Goal: Information Seeking & Learning: Find contact information

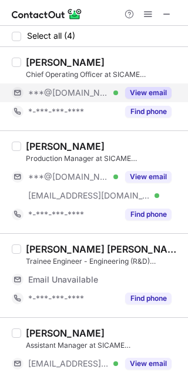
click at [145, 90] on button "View email" at bounding box center [148, 93] width 46 height 12
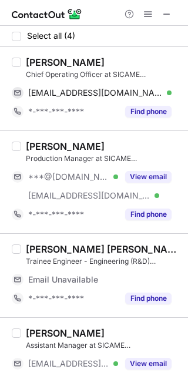
click at [40, 65] on div "Uma Shankar Rajendran" at bounding box center [65, 62] width 79 height 12
copy div "Uma"
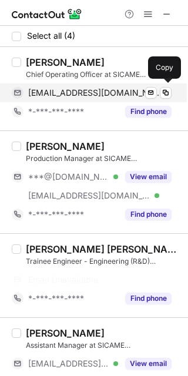
click at [95, 94] on span "rumashankar2010@gmail.com" at bounding box center [95, 92] width 134 height 11
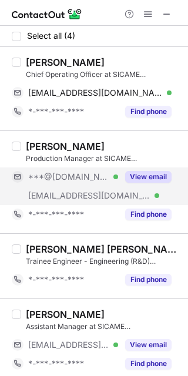
click at [153, 172] on button "View email" at bounding box center [148, 177] width 46 height 12
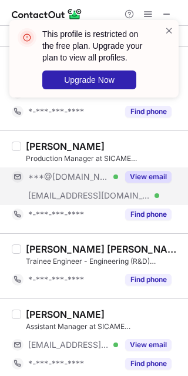
click at [43, 139] on div "Karthik Ponnusamy Production Manager at SICAME INDIA ***@gmail.com Verified ***…" at bounding box center [94, 181] width 188 height 103
click at [166, 27] on span at bounding box center [168, 31] width 9 height 12
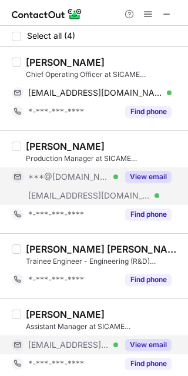
click at [157, 342] on button "View email" at bounding box center [148, 345] width 46 height 12
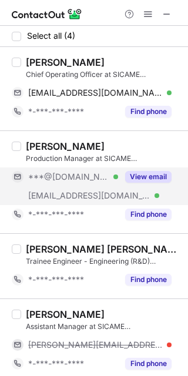
click at [58, 319] on div "Manivannan R" at bounding box center [65, 314] width 79 height 12
copy div "Manivannan"
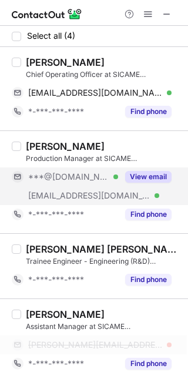
click at [103, 341] on span "manivannan.r@sicame.in" at bounding box center [95, 344] width 134 height 11
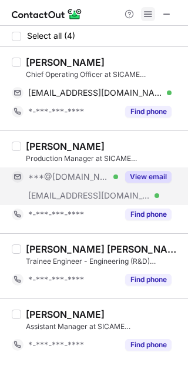
click at [153, 13] on span at bounding box center [147, 13] width 9 height 9
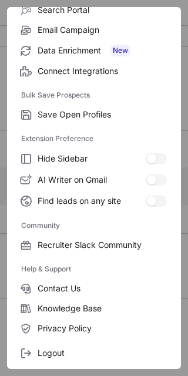
scroll to position [156, 0]
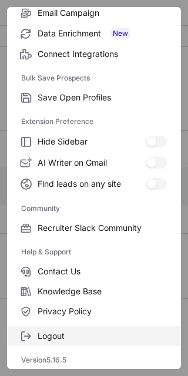
click at [100, 326] on label "Logout" at bounding box center [94, 336] width 174 height 20
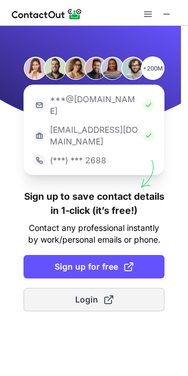
click at [118, 288] on button "Login" at bounding box center [93, 299] width 141 height 23
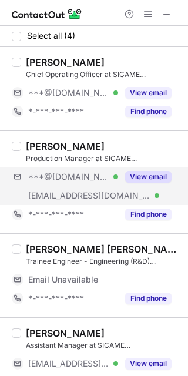
click at [162, 190] on div "***@gmail.com Verified ***@sicame.in Verified View email" at bounding box center [96, 186] width 169 height 38
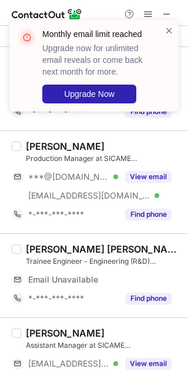
click at [56, 146] on div "Karthik Ponnusamy" at bounding box center [65, 146] width 79 height 12
click at [164, 29] on span at bounding box center [168, 31] width 9 height 12
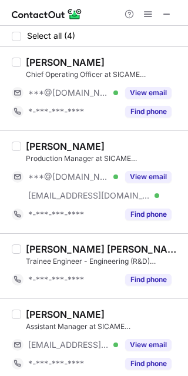
click at [151, 15] on span at bounding box center [147, 13] width 9 height 9
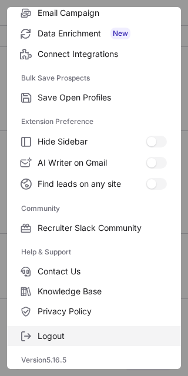
click at [89, 333] on span "Logout" at bounding box center [102, 336] width 129 height 11
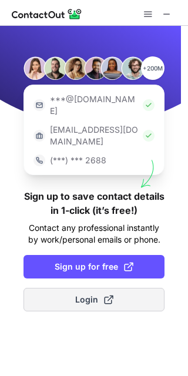
click at [124, 288] on button "Login" at bounding box center [93, 299] width 141 height 23
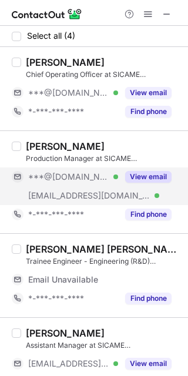
click at [163, 185] on div "View email" at bounding box center [144, 176] width 53 height 19
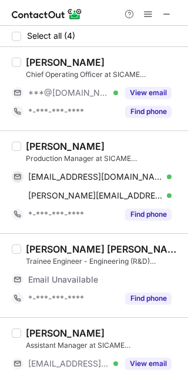
click at [42, 150] on div "Karthik Ponnusamy" at bounding box center [65, 146] width 79 height 12
copy div "Karthik"
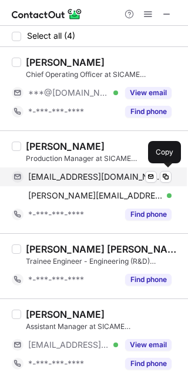
click at [77, 181] on span "karthikseparate@gmail.com" at bounding box center [95, 176] width 134 height 11
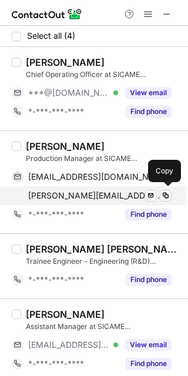
click at [66, 188] on div "karthik.ponnusamy@sicame.in Verified Send email Copy" at bounding box center [92, 195] width 160 height 19
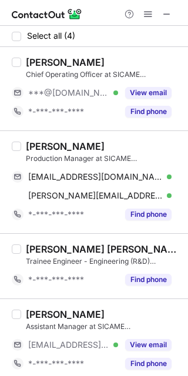
scroll to position [6, 0]
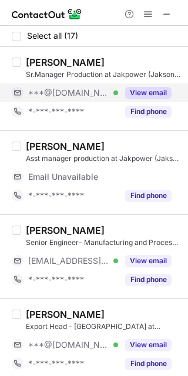
click at [154, 84] on div "View email" at bounding box center [144, 92] width 53 height 19
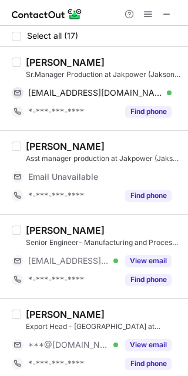
click at [43, 62] on div "[PERSON_NAME]" at bounding box center [65, 62] width 79 height 12
copy div "Pankaj"
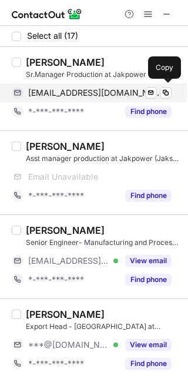
click at [98, 86] on div "[EMAIL_ADDRESS][DOMAIN_NAME] Verified Send email Copy" at bounding box center [92, 92] width 160 height 19
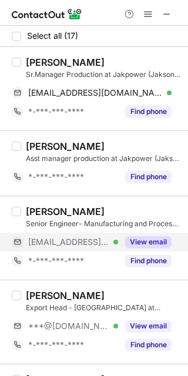
click at [149, 242] on button "View email" at bounding box center [148, 242] width 46 height 12
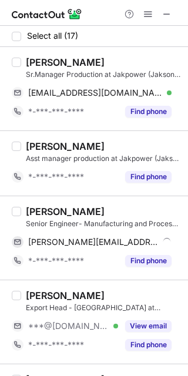
click at [48, 209] on div "[PERSON_NAME]" at bounding box center [65, 211] width 79 height 12
copy div "[PERSON_NAME]"
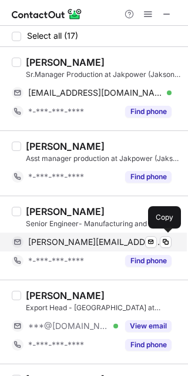
click at [79, 242] on span "[PERSON_NAME][EMAIL_ADDRESS][PERSON_NAME][DOMAIN_NAME]" at bounding box center [95, 242] width 134 height 11
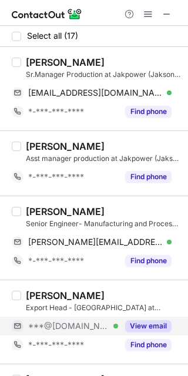
click at [151, 324] on button "View email" at bounding box center [148, 326] width 46 height 12
click at [40, 291] on div "[PERSON_NAME]" at bounding box center [65, 295] width 79 height 12
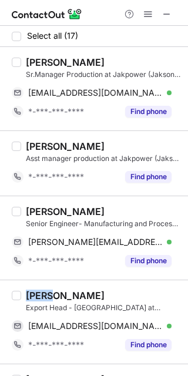
click at [40, 291] on div "[PERSON_NAME]" at bounding box center [65, 295] width 79 height 12
copy div "[PERSON_NAME]"
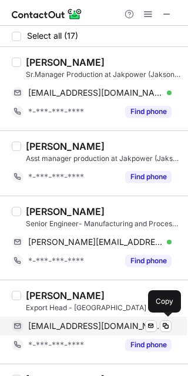
click at [90, 325] on span "[EMAIL_ADDRESS][DOMAIN_NAME]" at bounding box center [95, 326] width 134 height 11
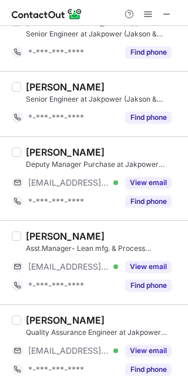
scroll to position [437, 0]
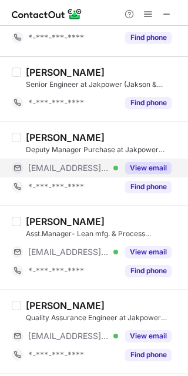
click at [160, 167] on button "View email" at bounding box center [148, 168] width 46 height 12
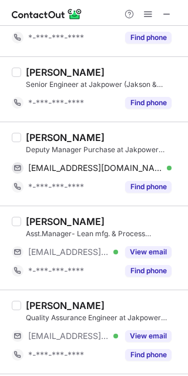
click at [54, 138] on div "Ratnakar Pandey" at bounding box center [65, 138] width 79 height 12
copy div "Ratnakar"
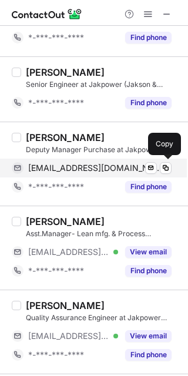
click at [96, 171] on span "jakson.ratnakar@jakpower.com" at bounding box center [95, 168] width 134 height 11
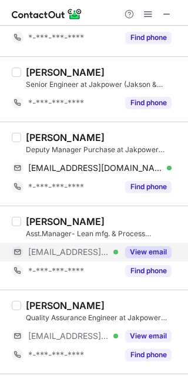
click at [160, 244] on div "View email" at bounding box center [144, 251] width 53 height 19
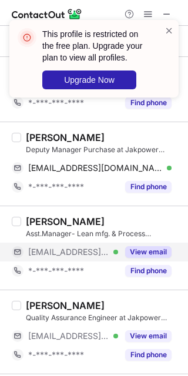
click at [51, 218] on div "Yogesh Sharma" at bounding box center [65, 221] width 79 height 12
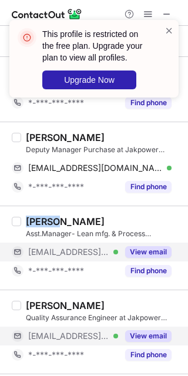
click at [153, 335] on button "View email" at bounding box center [148, 336] width 46 height 12
click at [168, 31] on span at bounding box center [168, 31] width 9 height 12
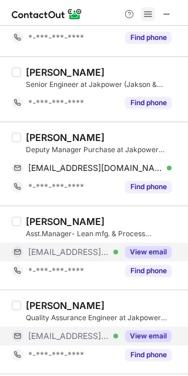
click at [151, 13] on span at bounding box center [147, 13] width 9 height 9
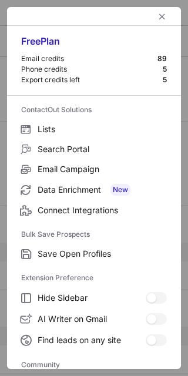
click at [171, 359] on div "Community Recruiter Slack Community" at bounding box center [94, 372] width 174 height 43
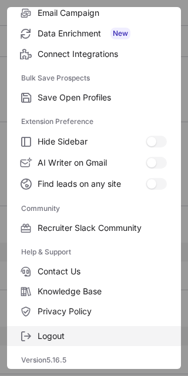
click at [113, 336] on span "Logout" at bounding box center [102, 336] width 129 height 11
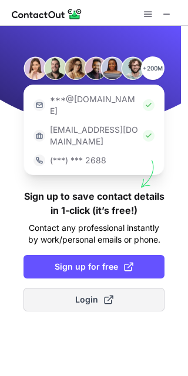
click at [92, 288] on button "Login" at bounding box center [93, 299] width 141 height 23
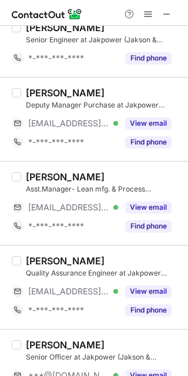
scroll to position [476, 0]
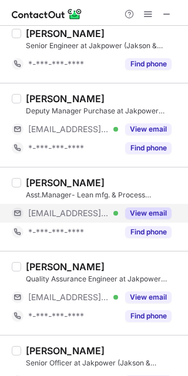
click at [167, 214] on button "View email" at bounding box center [148, 213] width 46 height 12
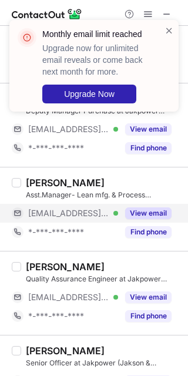
click at [54, 183] on div "Yogesh Sharma" at bounding box center [65, 183] width 79 height 12
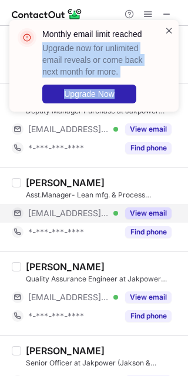
click at [166, 30] on div "Monthly email limit reached Upgrade now for unlimited email reveals or come bac…" at bounding box center [93, 66] width 169 height 92
click at [166, 30] on span at bounding box center [168, 31] width 9 height 12
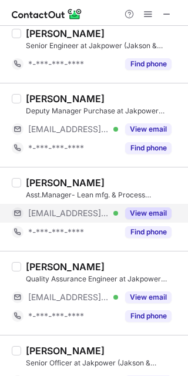
click at [148, 18] on span at bounding box center [147, 13] width 9 height 9
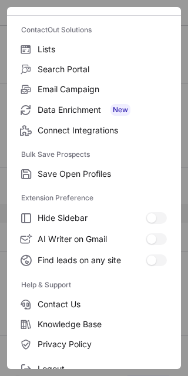
scroll to position [113, 0]
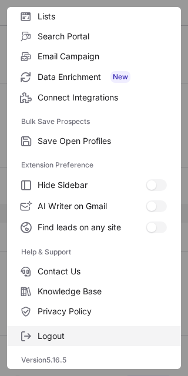
click at [119, 332] on span "Logout" at bounding box center [102, 336] width 129 height 11
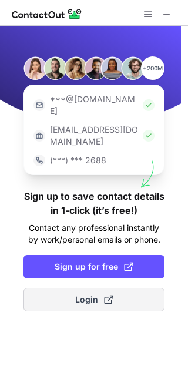
click at [119, 288] on button "Login" at bounding box center [93, 299] width 141 height 23
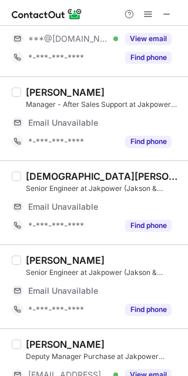
scroll to position [612, 0]
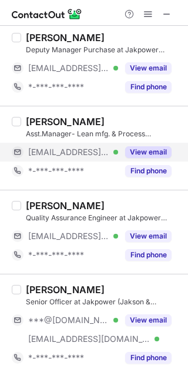
click at [157, 148] on button "View email" at bounding box center [148, 152] width 46 height 12
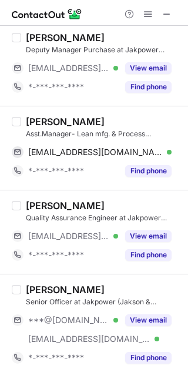
click at [48, 123] on div "Yogesh Sharma" at bounding box center [65, 122] width 79 height 12
copy div "Yogesh"
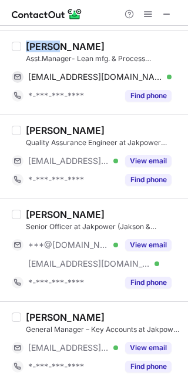
scroll to position [537, 0]
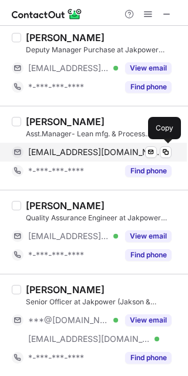
click at [91, 150] on span "yogesh.sharma@jakpower.com" at bounding box center [95, 152] width 134 height 11
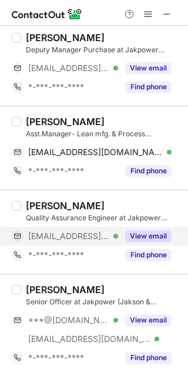
click at [157, 231] on button "View email" at bounding box center [148, 236] width 46 height 12
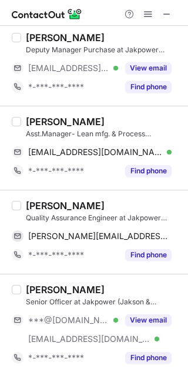
click at [53, 208] on div "Biswajit Mahalik" at bounding box center [65, 206] width 79 height 12
copy div "Biswajit"
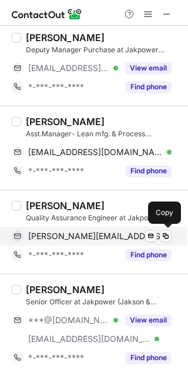
click at [106, 230] on div "mahalik.biswajit@jakpower.com Send email Copy" at bounding box center [92, 236] width 160 height 19
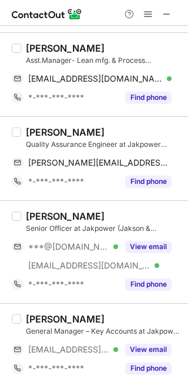
scroll to position [629, 0]
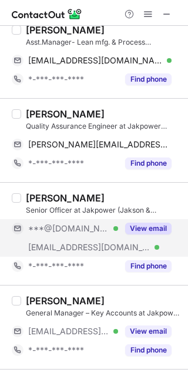
click at [161, 226] on button "View email" at bounding box center [148, 229] width 46 height 12
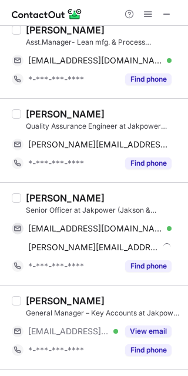
click at [39, 195] on div "Som Sharma" at bounding box center [65, 198] width 79 height 12
copy div "Som"
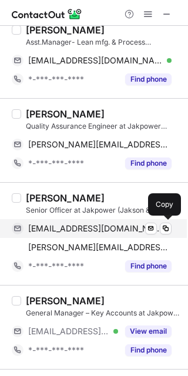
click at [93, 235] on div "somdutt720@gmail.com Verified Send email Copy" at bounding box center [92, 228] width 160 height 19
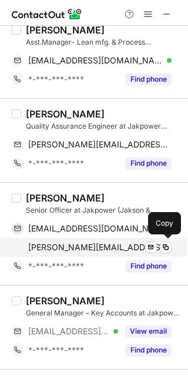
click at [105, 251] on span "sharma.som@jakpower.com" at bounding box center [99, 247] width 143 height 11
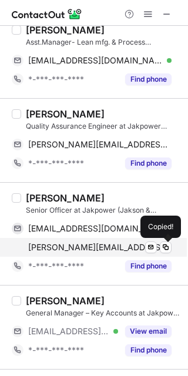
click at [105, 251] on span "sharma.som@jakpower.com" at bounding box center [99, 247] width 143 height 11
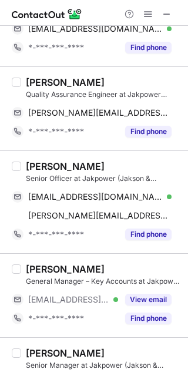
scroll to position [727, 0]
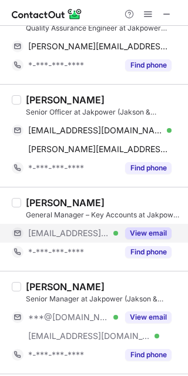
click at [168, 234] on button "View email" at bounding box center [148, 233] width 46 height 12
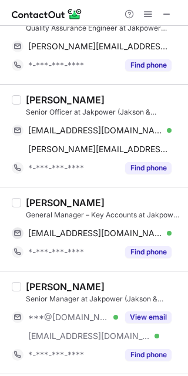
click at [54, 204] on div "Ashutosh Sharma" at bounding box center [65, 203] width 79 height 12
copy div "Ashutosh"
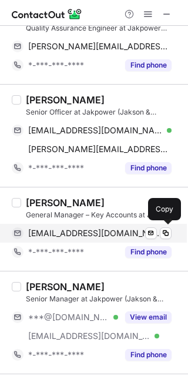
click at [104, 230] on span "ashutosh.sharma@jakpower.com" at bounding box center [95, 233] width 134 height 11
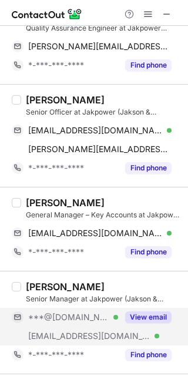
click at [154, 314] on button "View email" at bounding box center [148, 317] width 46 height 12
click at [39, 287] on div "Nitin Sharma" at bounding box center [65, 287] width 79 height 12
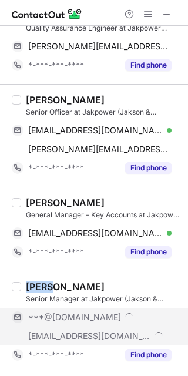
click at [39, 287] on div "Nitin Sharma" at bounding box center [65, 287] width 79 height 12
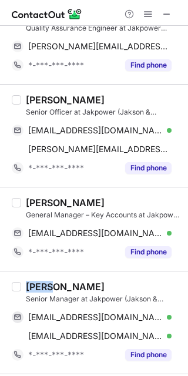
copy div "Nitin"
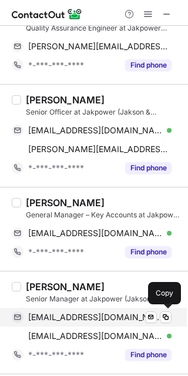
click at [126, 314] on span "nitinsharmaktu@gmail.com" at bounding box center [95, 317] width 134 height 11
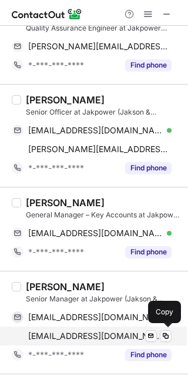
click at [107, 335] on span "nitin.sharma@jakpower.com" at bounding box center [95, 336] width 134 height 11
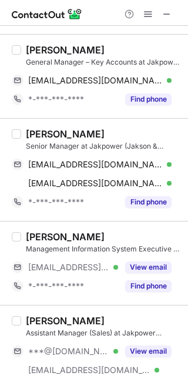
scroll to position [885, 0]
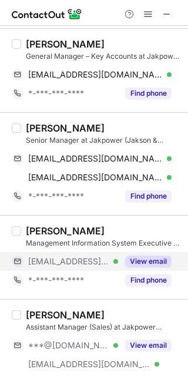
click at [167, 264] on button "View email" at bounding box center [148, 261] width 46 height 12
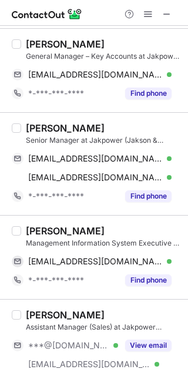
click at [47, 224] on div "Kuldeep Mishra Management Information System Executive at Jakpower (Jakson & Co…" at bounding box center [94, 257] width 188 height 84
copy div "Kuldeep"
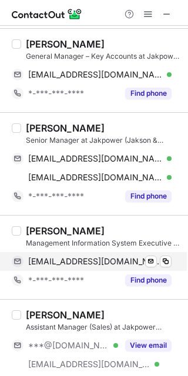
click at [75, 261] on span "kuldeep.mishra@jakpower.com" at bounding box center [95, 261] width 134 height 11
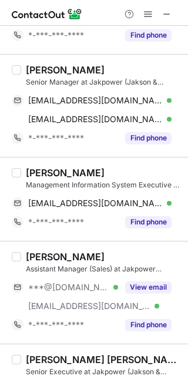
scroll to position [1043, 0]
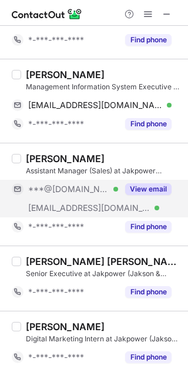
click at [156, 184] on button "View email" at bounding box center [148, 189] width 46 height 12
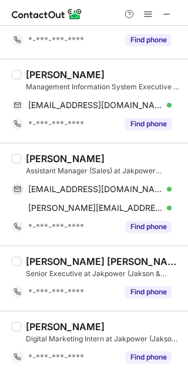
click at [50, 156] on div "Himanshu Sharma" at bounding box center [65, 159] width 79 height 12
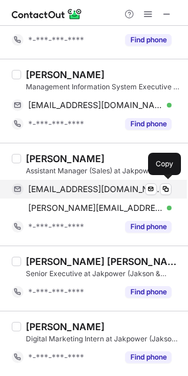
click at [80, 190] on span "pndthim89@gmail.com" at bounding box center [95, 189] width 134 height 11
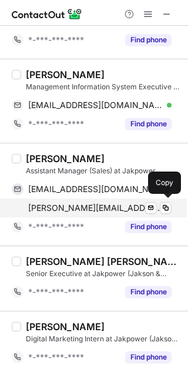
click at [87, 207] on span "himanshu.sharma@jakpower.com" at bounding box center [95, 208] width 134 height 11
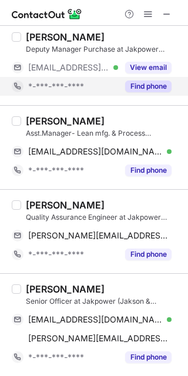
scroll to position [450, 0]
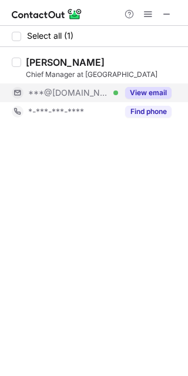
click at [159, 89] on button "View email" at bounding box center [148, 93] width 46 height 12
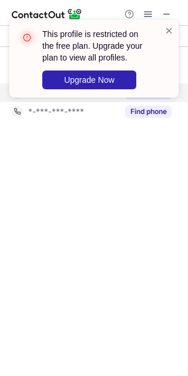
click at [45, 59] on div "This profile is restricted on the free plan. Upgrade your plan to view all prof…" at bounding box center [93, 58] width 169 height 77
drag, startPoint x: 45, startPoint y: 59, endPoint x: 174, endPoint y: 27, distance: 133.1
click at [174, 27] on div "This profile is restricted on the free plan. Upgrade your plan to view all prof…" at bounding box center [93, 58] width 169 height 77
click at [146, 12] on div "This profile is restricted on the free plan. Upgrade your plan to view all prof…" at bounding box center [94, 63] width 188 height 110
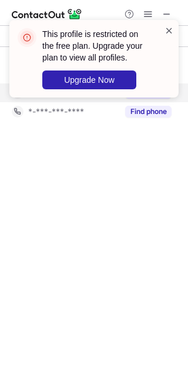
click at [172, 35] on span at bounding box center [168, 31] width 9 height 12
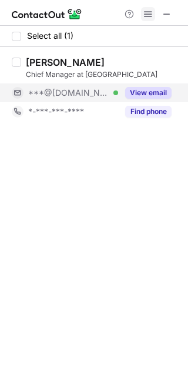
click at [144, 10] on span at bounding box center [147, 13] width 9 height 9
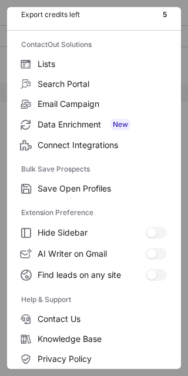
scroll to position [113, 0]
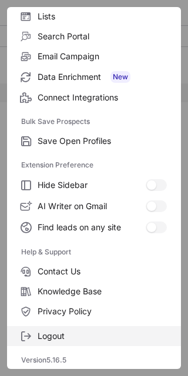
click at [100, 338] on span "Logout" at bounding box center [102, 336] width 129 height 11
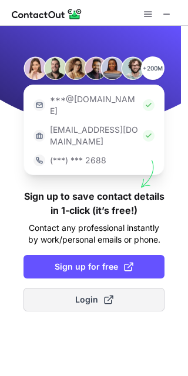
click at [86, 294] on span "Login" at bounding box center [94, 300] width 38 height 12
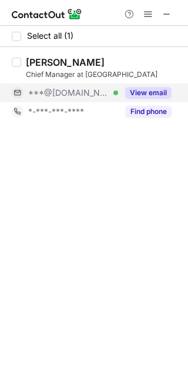
click at [153, 95] on button "View email" at bounding box center [148, 93] width 46 height 12
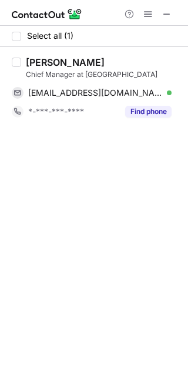
click at [53, 62] on div "Soumyajit Roy" at bounding box center [65, 62] width 79 height 12
copy div "Soumyajit"
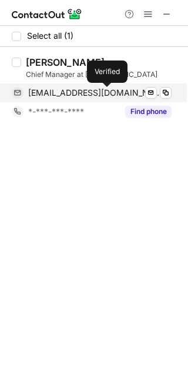
click at [167, 92] on div at bounding box center [169, 92] width 5 height 5
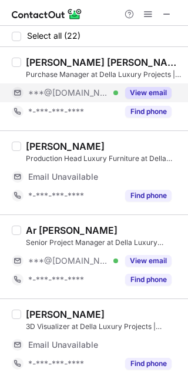
click at [144, 91] on button "View email" at bounding box center [148, 93] width 46 height 12
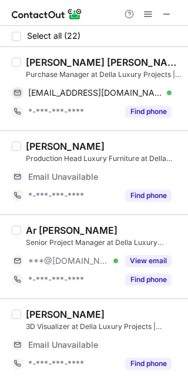
click at [48, 60] on div "Reetesh Khata 李奇" at bounding box center [103, 62] width 155 height 12
copy div "Reetesh"
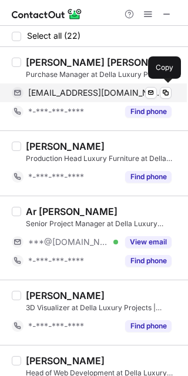
click at [97, 93] on span "reeteshkhata@gmail.com" at bounding box center [95, 92] width 134 height 11
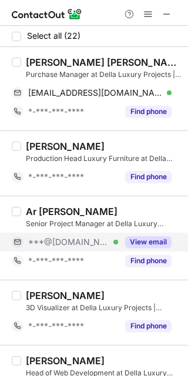
click at [151, 238] on button "View email" at bounding box center [148, 242] width 46 height 12
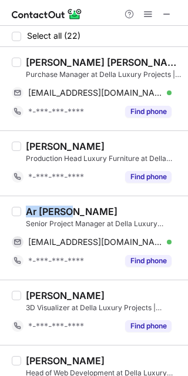
drag, startPoint x: 69, startPoint y: 215, endPoint x: 28, endPoint y: 205, distance: 41.6
click at [28, 205] on div "Ar Arvind Prajapati" at bounding box center [72, 211] width 92 height 12
copy div "Ar Arvind"
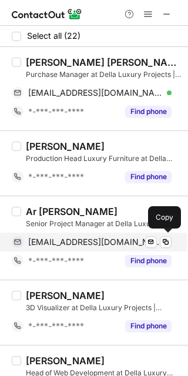
click at [95, 242] on span "arvindprajapati107@gmail.com" at bounding box center [95, 242] width 134 height 11
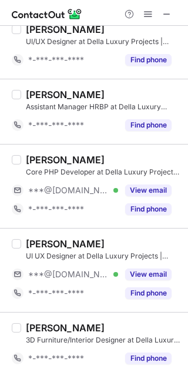
scroll to position [469, 0]
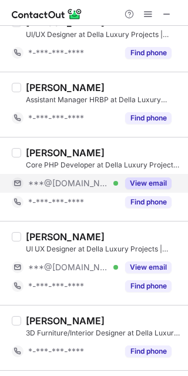
click at [154, 180] on button "View email" at bounding box center [148, 183] width 46 height 12
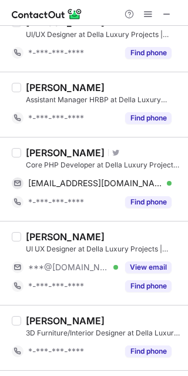
click at [41, 157] on div "Santosh Singh" at bounding box center [65, 153] width 79 height 12
copy div "Santosh"
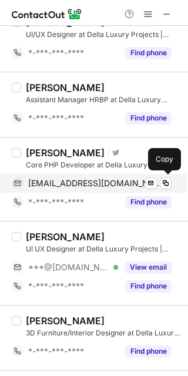
click at [114, 176] on div "san86vk@gmail.com Verified Send email Copy" at bounding box center [92, 183] width 160 height 19
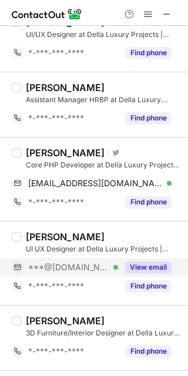
click at [146, 270] on button "View email" at bounding box center [148, 267] width 46 height 12
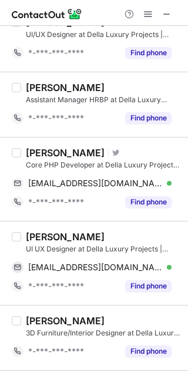
click at [56, 233] on div "Ashutosh Mahuli" at bounding box center [65, 237] width 79 height 12
copy div "Ashutosh"
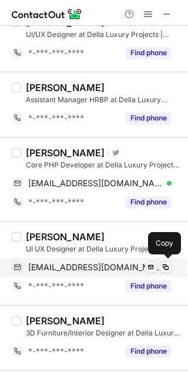
click at [106, 271] on span "ashutoshmahuli@yahoo.com" at bounding box center [95, 267] width 134 height 11
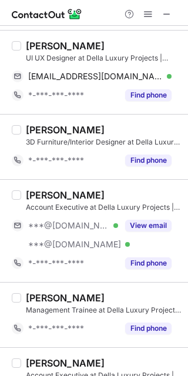
scroll to position [670, 0]
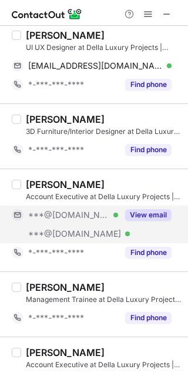
click at [159, 210] on button "View email" at bounding box center [148, 215] width 46 height 12
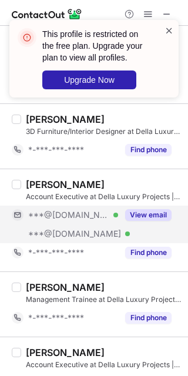
click at [164, 27] on span at bounding box center [168, 31] width 9 height 12
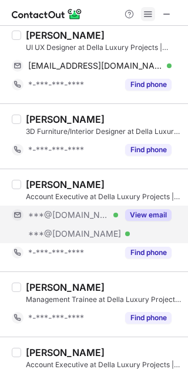
click at [144, 14] on span at bounding box center [147, 13] width 9 height 9
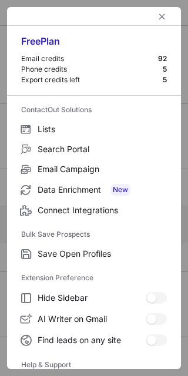
scroll to position [113, 0]
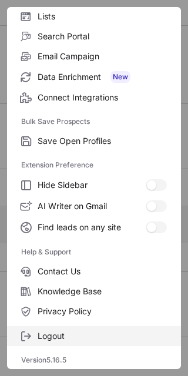
click at [112, 339] on span "Logout" at bounding box center [102, 336] width 129 height 11
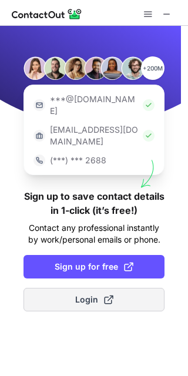
click at [122, 288] on button "Login" at bounding box center [93, 299] width 141 height 23
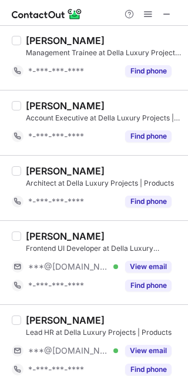
scroll to position [924, 0]
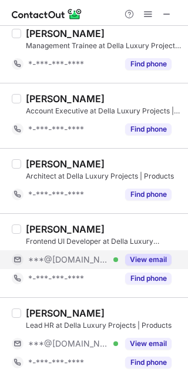
click at [151, 257] on button "View email" at bounding box center [148, 260] width 46 height 12
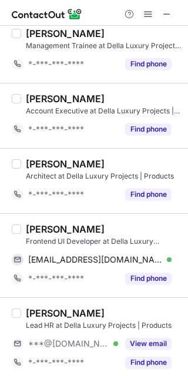
click at [42, 224] on div "Ankit Kapopara Frontend UI Developer at Della Luxury Projects | Products kapopa…" at bounding box center [94, 255] width 188 height 84
copy div "Ankit"
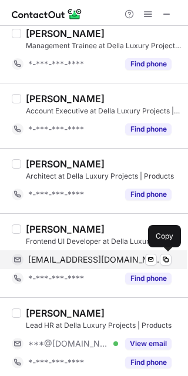
click at [107, 255] on span "kapoparaankit08@gmail.com" at bounding box center [95, 259] width 134 height 11
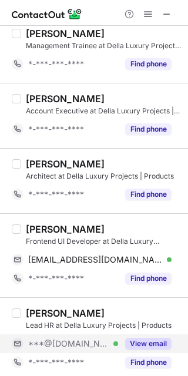
click at [151, 347] on button "View email" at bounding box center [148, 344] width 46 height 12
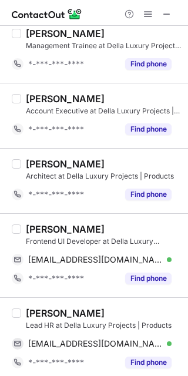
click at [48, 317] on div "Yaashika Mehra" at bounding box center [65, 313] width 79 height 12
copy div "Yaashika"
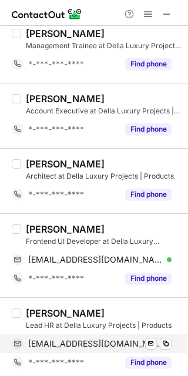
click at [112, 343] on span "dhawanyashika@gmail.com" at bounding box center [95, 343] width 134 height 11
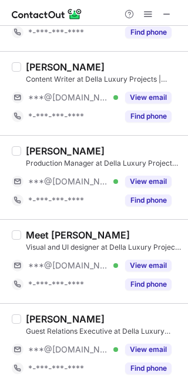
scroll to position [1333, 0]
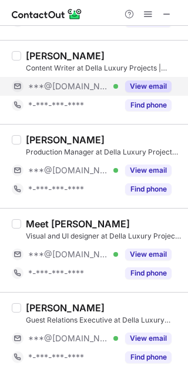
click at [166, 86] on button "View email" at bounding box center [148, 86] width 46 height 12
click at [33, 56] on div "Eram Shaikh" at bounding box center [65, 56] width 79 height 12
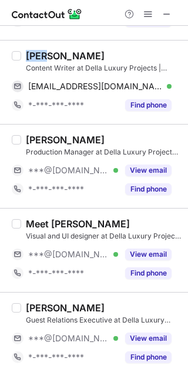
click at [33, 56] on div "Eram Shaikh" at bounding box center [65, 56] width 79 height 12
copy div "Eram"
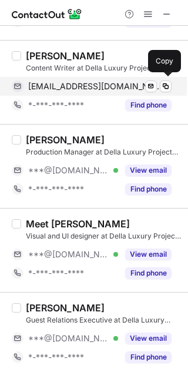
click at [85, 87] on span "eram0720@gmail.com" at bounding box center [95, 86] width 134 height 11
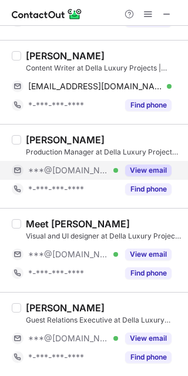
click at [163, 168] on button "View email" at bounding box center [148, 170] width 46 height 12
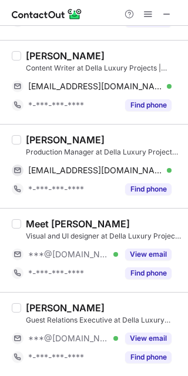
click at [41, 136] on div "Talib khan" at bounding box center [65, 140] width 79 height 12
copy div "Talib"
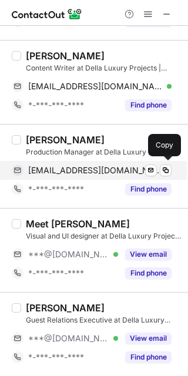
click at [102, 167] on span "talibkhan060@gmail.com" at bounding box center [95, 170] width 134 height 11
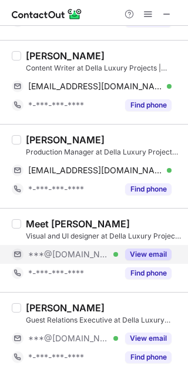
click at [148, 250] on button "View email" at bounding box center [148, 254] width 46 height 12
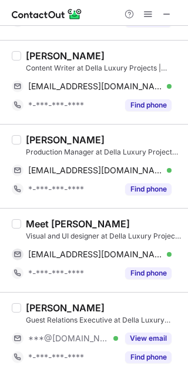
click at [34, 223] on div "Meet Nandu" at bounding box center [78, 224] width 104 height 12
copy div "Meet"
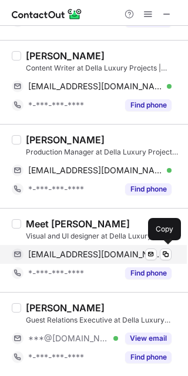
click at [82, 245] on div "meetnandu22@gmail.com Verified Send email Copy" at bounding box center [92, 254] width 160 height 19
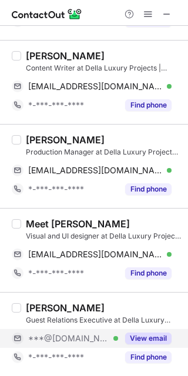
click at [154, 333] on button "View email" at bounding box center [148, 338] width 46 height 12
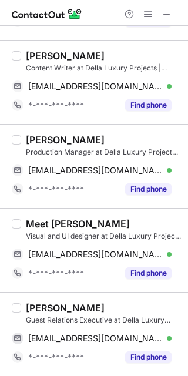
click at [38, 308] on div "Ishika Dey" at bounding box center [65, 308] width 79 height 12
copy div "Ishika"
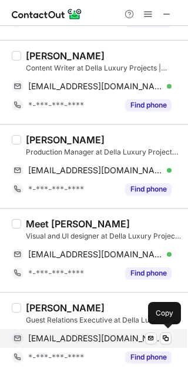
click at [89, 339] on span "ishikaaadey123@gmail.com" at bounding box center [95, 338] width 134 height 11
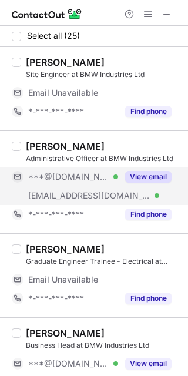
click at [160, 171] on button "View email" at bounding box center [148, 177] width 46 height 12
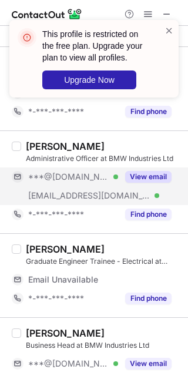
click at [48, 145] on div "[PERSON_NAME]" at bounding box center [65, 146] width 79 height 12
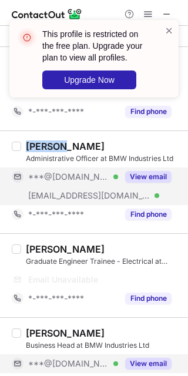
click at [153, 365] on button "View email" at bounding box center [148, 364] width 46 height 12
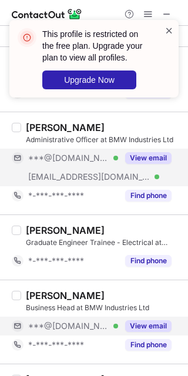
click at [166, 29] on span at bounding box center [168, 31] width 9 height 12
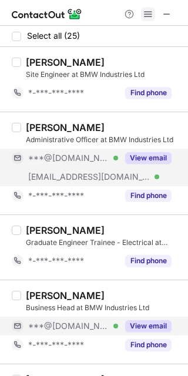
click at [148, 9] on span at bounding box center [147, 13] width 9 height 9
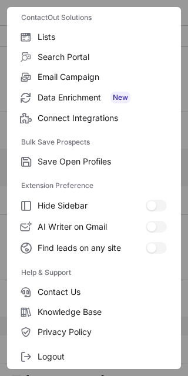
scroll to position [113, 0]
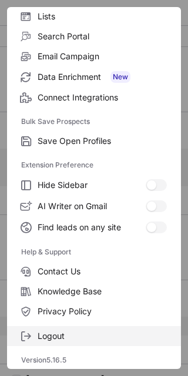
click at [110, 335] on span "Logout" at bounding box center [102, 336] width 129 height 11
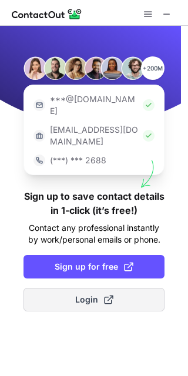
click at [126, 288] on button "Login" at bounding box center [93, 299] width 141 height 23
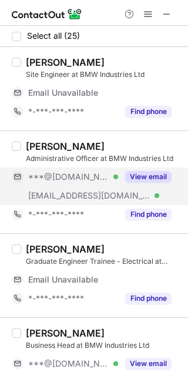
click at [149, 176] on button "View email" at bounding box center [148, 177] width 46 height 12
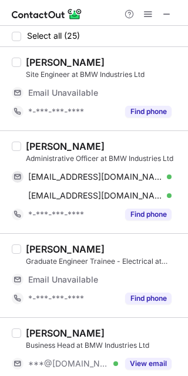
click at [45, 147] on div "Sanjeev Parashar" at bounding box center [65, 146] width 79 height 12
copy div "Sanjeev"
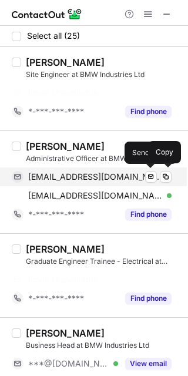
drag, startPoint x: 107, startPoint y: 180, endPoint x: 103, endPoint y: 174, distance: 7.7
click at [103, 174] on span "sansumsanjeev@gmail.com" at bounding box center [95, 176] width 134 height 11
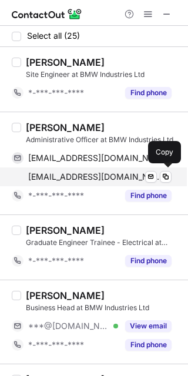
click at [86, 173] on span "sanjeevparashar@bmwil.co.in" at bounding box center [95, 176] width 134 height 11
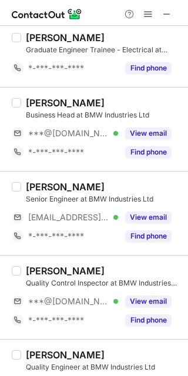
scroll to position [201, 0]
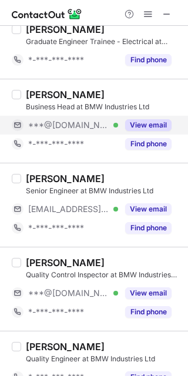
click at [141, 120] on button "View email" at bounding box center [148, 125] width 46 height 12
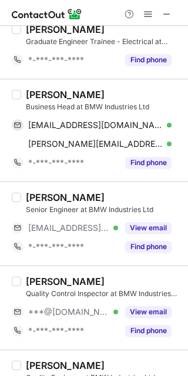
click at [43, 94] on div "Deepak Singh" at bounding box center [65, 95] width 79 height 12
copy div "Deepak"
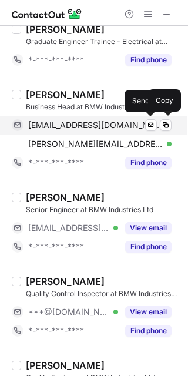
click at [121, 124] on div "deepakp13@gmail.com Verified" at bounding box center [99, 125] width 143 height 11
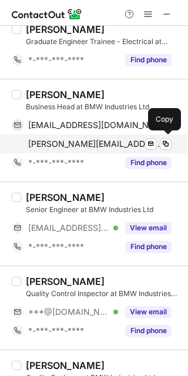
click at [110, 144] on span "deepaksingh@bmwil.co.in" at bounding box center [95, 144] width 134 height 11
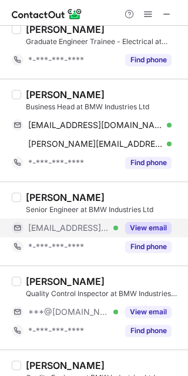
click at [166, 229] on button "View email" at bounding box center [148, 228] width 46 height 12
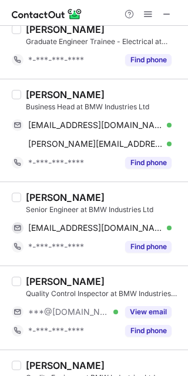
click at [45, 195] on div "Deepak kumar Thakur" at bounding box center [65, 197] width 79 height 12
copy div "Deepak"
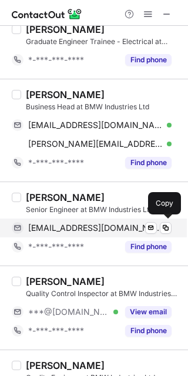
click at [119, 224] on span "deepak.thakur@liasotech.com" at bounding box center [95, 228] width 134 height 11
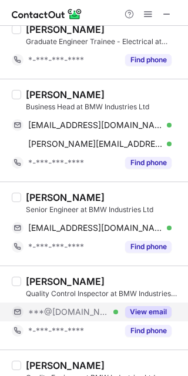
click at [159, 304] on div "View email" at bounding box center [144, 311] width 53 height 19
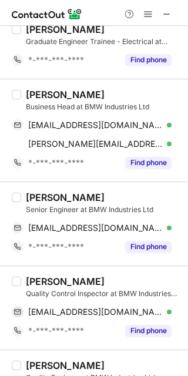
click at [80, 284] on div "Chandrashekhar Rana" at bounding box center [65, 281] width 79 height 12
copy div "Chandrashekhar"
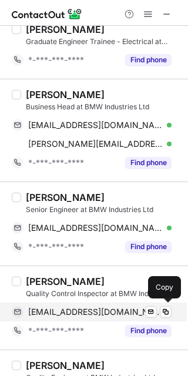
click at [92, 317] on span "ranachandrashekhar907@gmail.com" at bounding box center [95, 311] width 134 height 11
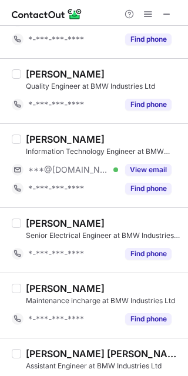
scroll to position [497, 0]
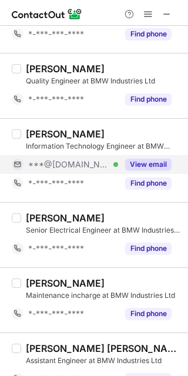
click at [156, 161] on button "View email" at bounding box center [148, 165] width 46 height 12
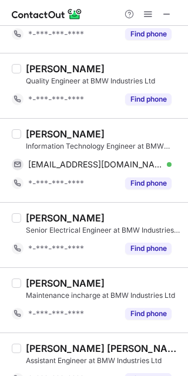
click at [35, 134] on div "Mihir Das" at bounding box center [65, 134] width 79 height 12
copy div "Mihir"
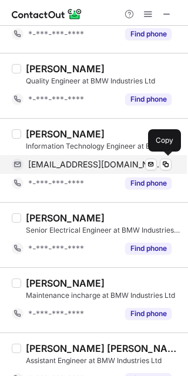
click at [93, 163] on span "mihirdas7707@gmail.com" at bounding box center [95, 164] width 134 height 11
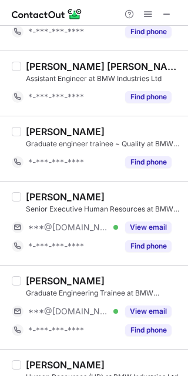
scroll to position [796, 0]
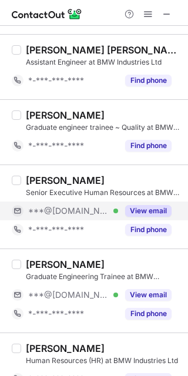
click at [160, 213] on button "View email" at bounding box center [148, 211] width 46 height 12
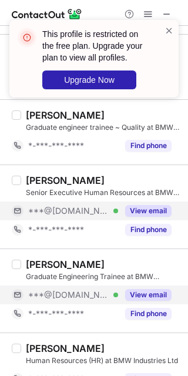
click at [159, 297] on button "View email" at bounding box center [148, 295] width 46 height 12
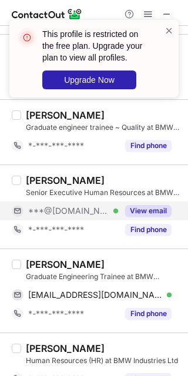
click at [36, 263] on div "Indradeep Mukherjee" at bounding box center [65, 264] width 79 height 12
copy div "Indradeep"
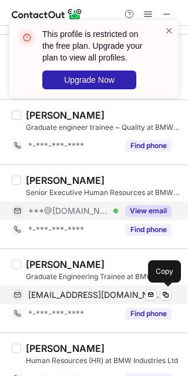
click at [92, 298] on span "indradeepmukherjee310@gmail.com" at bounding box center [95, 294] width 134 height 11
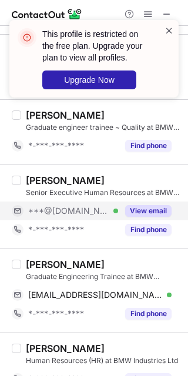
click at [170, 31] on span at bounding box center [168, 31] width 9 height 12
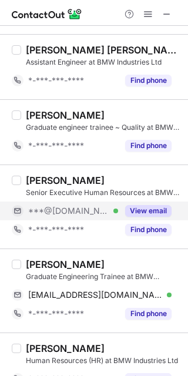
click at [145, 10] on span at bounding box center [147, 13] width 9 height 9
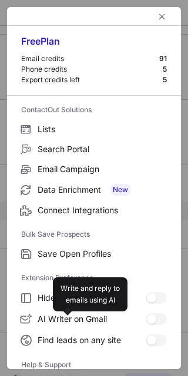
scroll to position [113, 0]
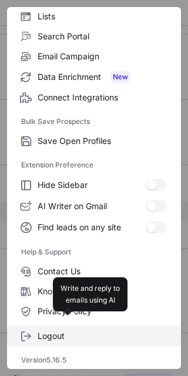
click at [100, 331] on span "Logout" at bounding box center [102, 336] width 129 height 11
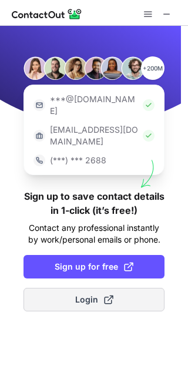
click at [110, 295] on span at bounding box center [108, 299] width 9 height 9
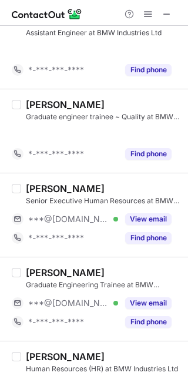
scroll to position [825, 0]
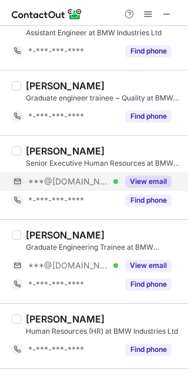
click at [166, 180] on button "View email" at bounding box center [148, 182] width 46 height 12
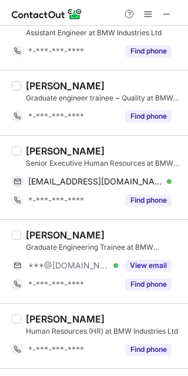
click at [36, 153] on div "Priya Singh" at bounding box center [65, 151] width 79 height 12
copy div "Priya"
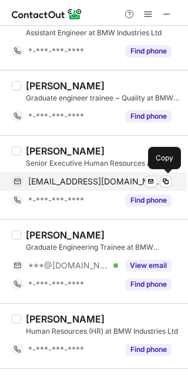
click at [97, 180] on span "priyaim99@gmail.com" at bounding box center [95, 181] width 134 height 11
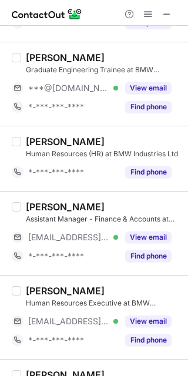
scroll to position [1022, 0]
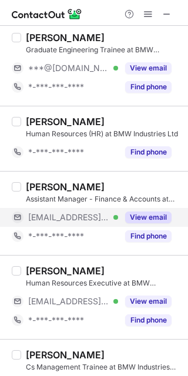
click at [162, 226] on div "View email" at bounding box center [144, 217] width 53 height 19
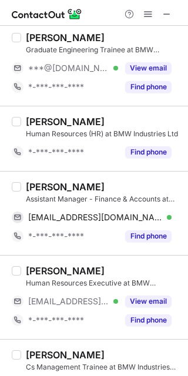
click at [39, 190] on div "Niki Pandey" at bounding box center [65, 187] width 79 height 12
copy div "Niki"
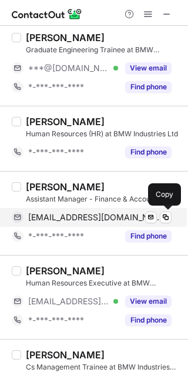
click at [109, 218] on span "nikipandey@bmwil.co.in" at bounding box center [95, 217] width 134 height 11
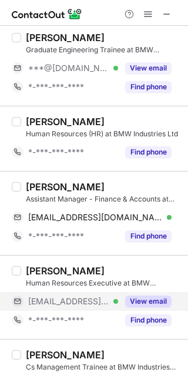
click at [149, 301] on button "View email" at bounding box center [148, 301] width 46 height 12
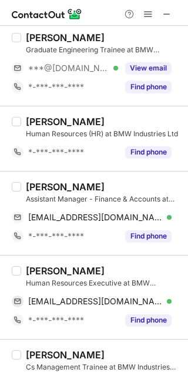
click at [43, 270] on div "lokesh pandey" at bounding box center [65, 271] width 79 height 12
copy div "lokesh"
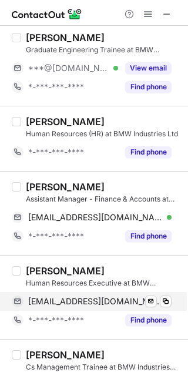
click at [106, 302] on span "lokeshpandey@bmwil.co.in" at bounding box center [95, 301] width 134 height 11
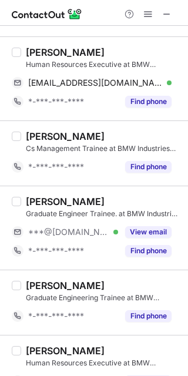
scroll to position [1249, 0]
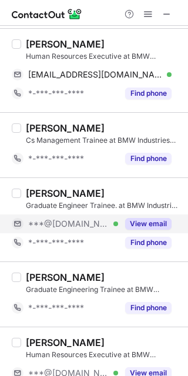
click at [156, 224] on button "View email" at bounding box center [148, 224] width 46 height 12
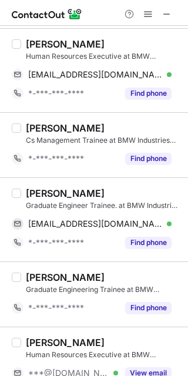
click at [43, 191] on div "RAHUL GAYEN" at bounding box center [65, 193] width 79 height 12
copy div "RAHUL"
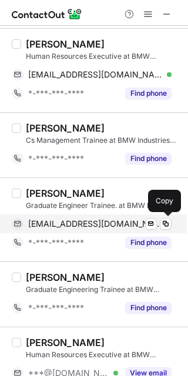
click at [103, 223] on span "rahulgayen20@gmail.com" at bounding box center [95, 223] width 134 height 11
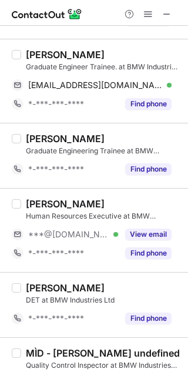
scroll to position [1380, 0]
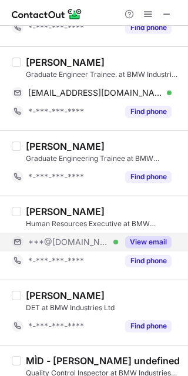
click at [151, 242] on button "View email" at bounding box center [148, 242] width 46 height 12
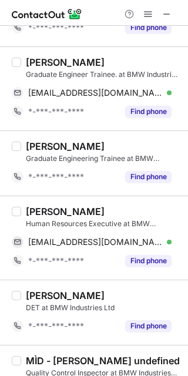
click at [38, 213] on div "Pintu Kumar" at bounding box center [65, 211] width 79 height 12
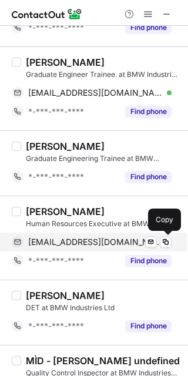
click at [98, 240] on span "pk9561218@gmail.com" at bounding box center [95, 242] width 134 height 11
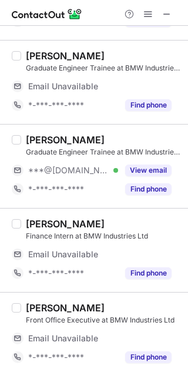
scroll to position [931, 0]
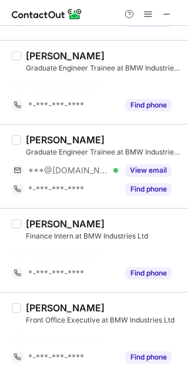
click at [179, 56] on div "Subhojeet Deb Burman Graduate Engineer Trainee at BMW Industries Ltd Email Unav…" at bounding box center [94, 82] width 188 height 84
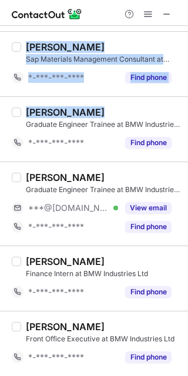
drag, startPoint x: 179, startPoint y: 56, endPoint x: 182, endPoint y: 46, distance: 11.0
click at [182, 46] on div "Select all (15) Anishes Chakraborty PLANT HR & ADMIN at BMW Industries Ltd ***@…" at bounding box center [94, 201] width 188 height 350
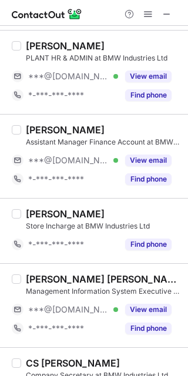
scroll to position [0, 0]
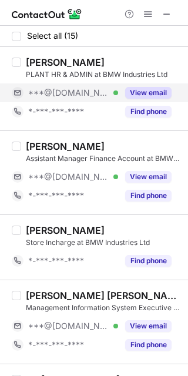
click at [157, 94] on button "View email" at bounding box center [148, 93] width 46 height 12
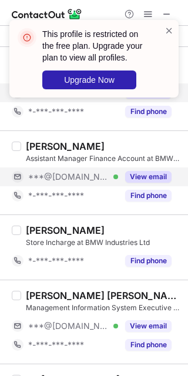
click at [154, 167] on div "View email" at bounding box center [144, 176] width 53 height 19
click at [168, 31] on span at bounding box center [168, 31] width 9 height 12
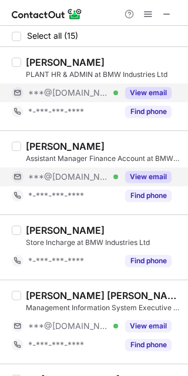
click at [150, 10] on span at bounding box center [147, 13] width 9 height 9
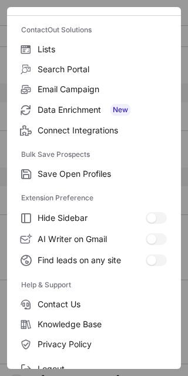
scroll to position [113, 0]
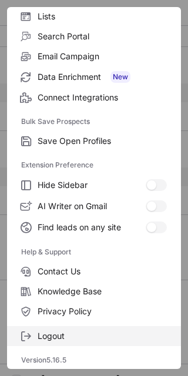
click at [110, 341] on label "Logout" at bounding box center [94, 336] width 174 height 20
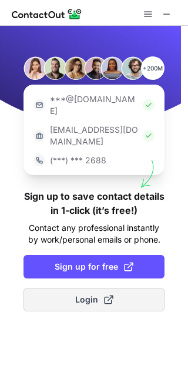
click at [92, 294] on span "Login" at bounding box center [94, 300] width 38 height 12
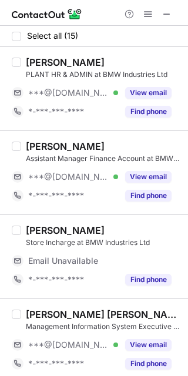
click at [179, 239] on div "Sunny Kumar Store Incharge at BMW Industries Ltd Email Unavailable Email addres…" at bounding box center [94, 256] width 188 height 84
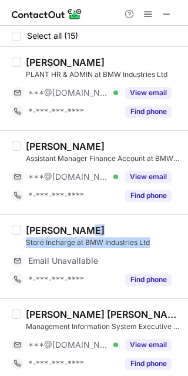
click at [183, 235] on div "Select all (15) Anishes Chakraborty PLANT HR & ADMIN at BMW Industries Ltd ***@…" at bounding box center [94, 201] width 188 height 350
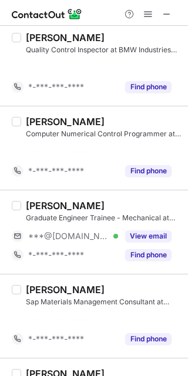
scroll to position [556, 0]
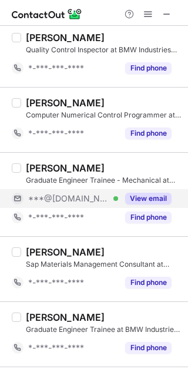
click at [153, 196] on button "View email" at bounding box center [148, 199] width 46 height 12
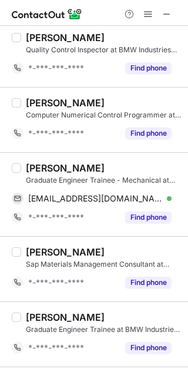
click at [53, 170] on div "Debajit Chandra" at bounding box center [65, 168] width 79 height 12
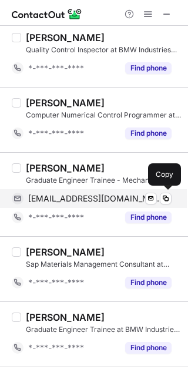
click at [86, 193] on div "debajitchandra1@gmail.com Verified Send email Copy" at bounding box center [92, 198] width 160 height 19
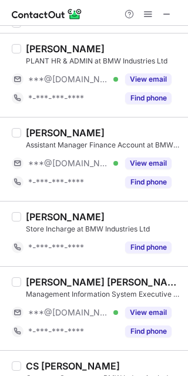
scroll to position [0, 0]
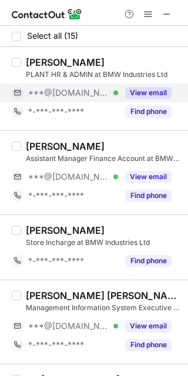
click at [153, 90] on button "View email" at bounding box center [148, 93] width 46 height 12
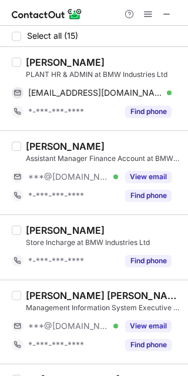
click at [42, 56] on div "Anishes Chakraborty" at bounding box center [65, 62] width 79 height 12
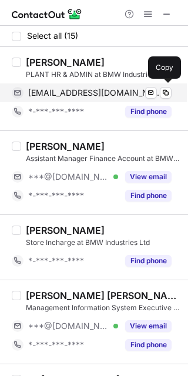
click at [53, 99] on div "anishes206@gmail.com Verified Send email Copy" at bounding box center [92, 92] width 160 height 19
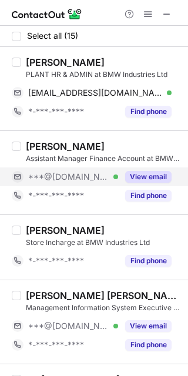
click at [147, 171] on button "View email" at bounding box center [148, 177] width 46 height 12
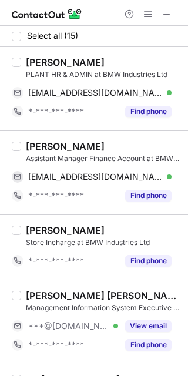
click at [36, 147] on div "Amisha Agarwal" at bounding box center [65, 146] width 79 height 12
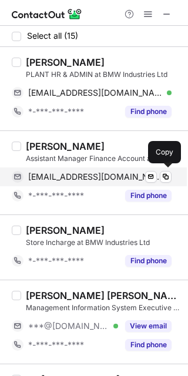
click at [102, 174] on span "amishaagrwl3@gmail.com" at bounding box center [95, 176] width 134 height 11
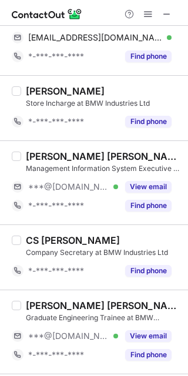
scroll to position [159, 0]
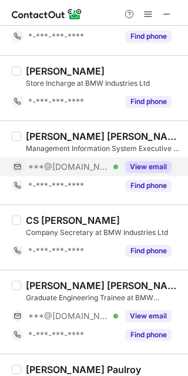
click at [147, 167] on button "View email" at bounding box center [148, 167] width 46 height 12
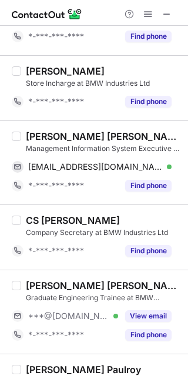
click at [42, 134] on div "Mrinal Kanti Bera" at bounding box center [103, 136] width 155 height 12
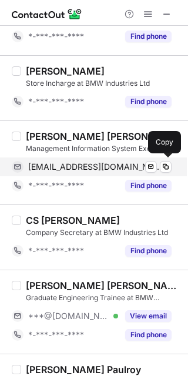
click at [93, 163] on span "mrinalbera06@gmail.com" at bounding box center [95, 166] width 134 height 11
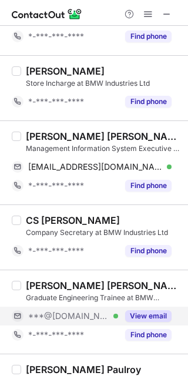
click at [163, 309] on div "View email" at bounding box center [144, 315] width 53 height 19
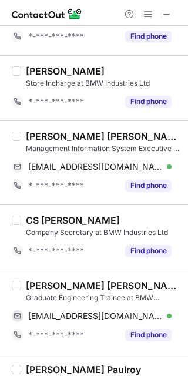
click at [54, 285] on div "KUNDAN KUMAR SINGH" at bounding box center [103, 285] width 155 height 12
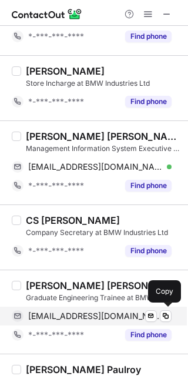
click at [109, 318] on span "kundansingh05081997@gmail.com" at bounding box center [95, 316] width 134 height 11
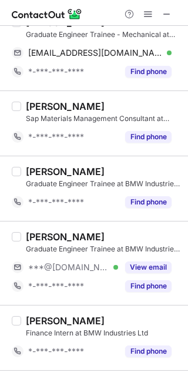
scroll to position [762, 0]
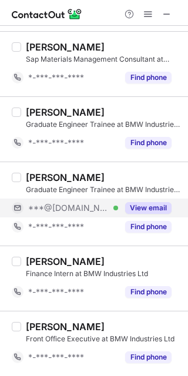
click at [144, 209] on button "View email" at bounding box center [148, 208] width 46 height 12
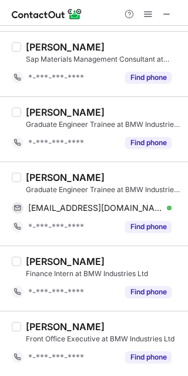
click at [35, 173] on div "Minal Mukhi" at bounding box center [65, 177] width 79 height 12
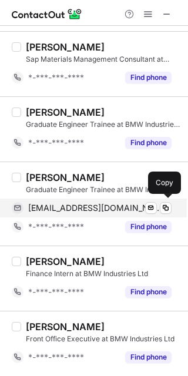
click at [90, 208] on span "minalmukhi06@gmail.com" at bounding box center [95, 208] width 134 height 11
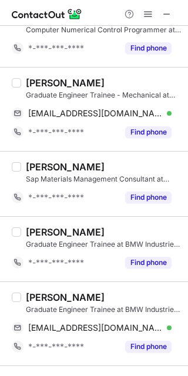
scroll to position [639, 0]
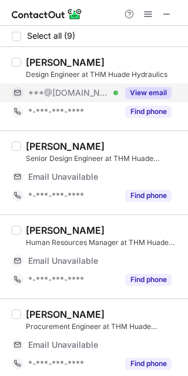
click at [143, 91] on button "View email" at bounding box center [148, 93] width 46 height 12
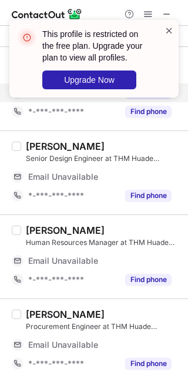
click at [166, 26] on span at bounding box center [168, 31] width 9 height 12
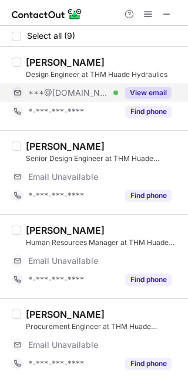
click at [147, 9] on span at bounding box center [147, 13] width 9 height 9
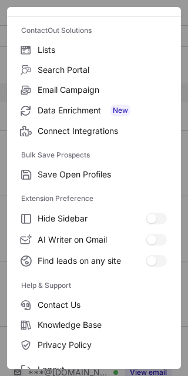
scroll to position [113, 0]
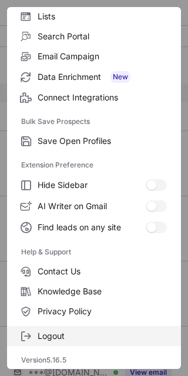
click at [93, 331] on span "Logout" at bounding box center [102, 336] width 129 height 11
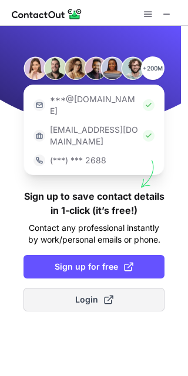
click at [116, 288] on button "Login" at bounding box center [93, 299] width 141 height 23
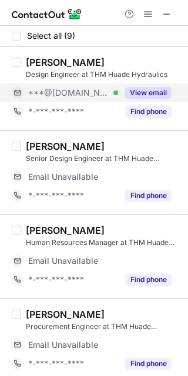
click at [148, 85] on div "View email" at bounding box center [144, 92] width 53 height 19
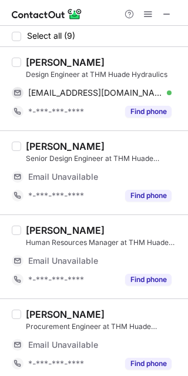
click at [39, 65] on div "Amit Kumar" at bounding box center [65, 62] width 79 height 12
copy div "Amit"
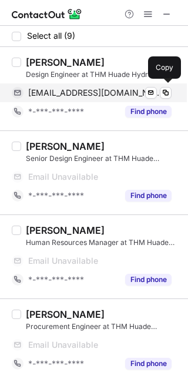
click at [117, 87] on span "amitkumr2024@gmail.com" at bounding box center [95, 92] width 134 height 11
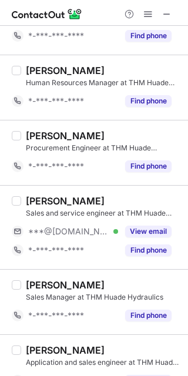
scroll to position [150, 0]
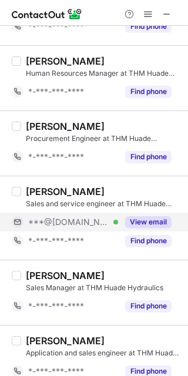
click at [159, 220] on button "View email" at bounding box center [148, 222] width 46 height 12
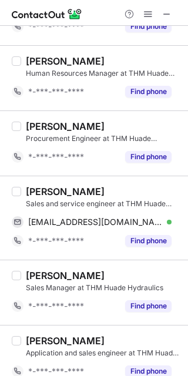
click at [47, 186] on div "Nitesh kumar" at bounding box center [65, 192] width 79 height 12
copy div "Nitesh"
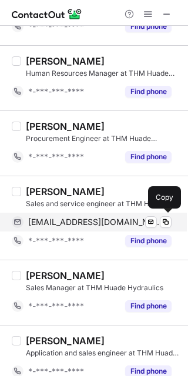
click at [95, 221] on span "kashyapnitesh37@gmail.com" at bounding box center [95, 222] width 134 height 11
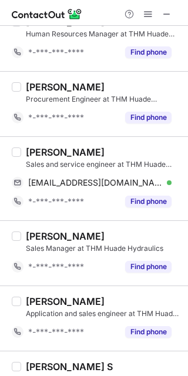
scroll to position [295, 0]
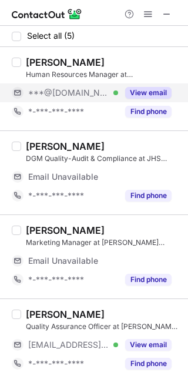
click at [151, 86] on div "View email" at bounding box center [144, 92] width 53 height 19
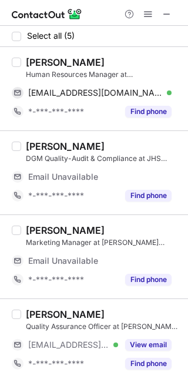
click at [35, 66] on div "[PERSON_NAME]" at bounding box center [65, 62] width 79 height 12
copy div "Dev"
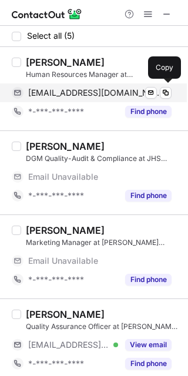
click at [93, 89] on span "[EMAIL_ADDRESS][DOMAIN_NAME]" at bounding box center [95, 92] width 134 height 11
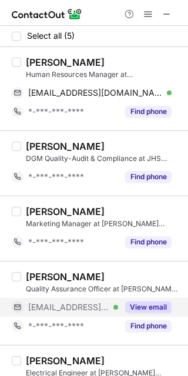
click at [151, 307] on button "View email" at bounding box center [148, 307] width 46 height 12
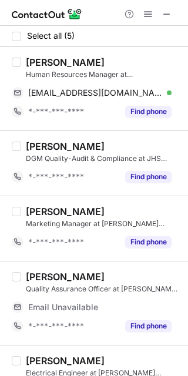
click at [57, 274] on div "[PERSON_NAME]" at bounding box center [65, 277] width 79 height 12
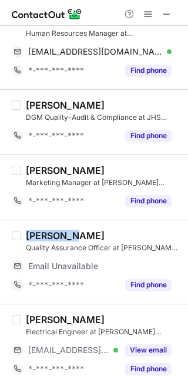
scroll to position [53, 0]
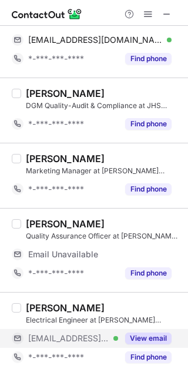
click at [157, 344] on div "View email" at bounding box center [144, 338] width 53 height 19
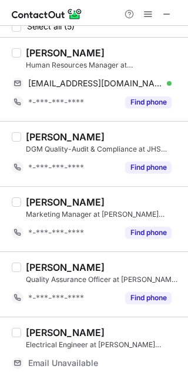
scroll to position [0, 0]
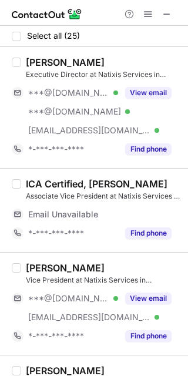
click at [39, 58] on div "[PERSON_NAME]" at bounding box center [65, 62] width 79 height 12
copy div "srinivas"
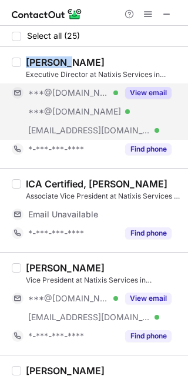
click at [127, 91] on button "View email" at bounding box center [148, 93] width 46 height 12
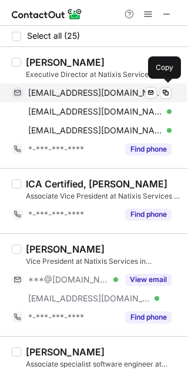
click at [77, 92] on span "srinivaskatti@yahoo.com" at bounding box center [95, 92] width 134 height 11
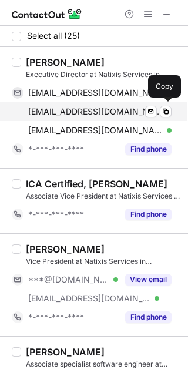
click at [81, 114] on span "s_m_katti@hotmail.com" at bounding box center [95, 111] width 134 height 11
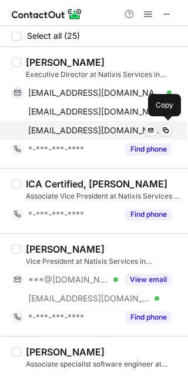
click at [102, 123] on div "srinivas.katti@natixis.com Verified Send email Copy" at bounding box center [92, 130] width 160 height 19
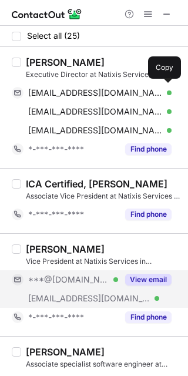
click at [161, 280] on button "View email" at bounding box center [148, 280] width 46 height 12
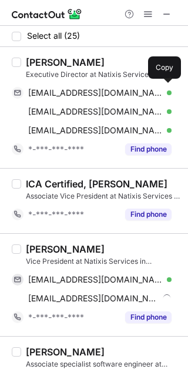
click at [39, 251] on div "Darpan Batra" at bounding box center [65, 249] width 79 height 12
copy div "Darpan"
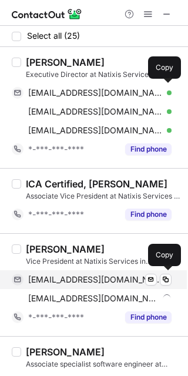
click at [59, 279] on span "darpanjan@gmail.com" at bounding box center [95, 279] width 134 height 11
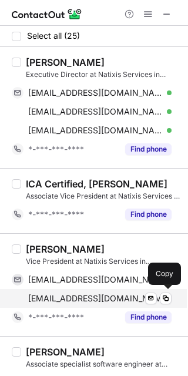
click at [109, 293] on span "darpan.batra@natixis.com" at bounding box center [98, 298] width 141 height 11
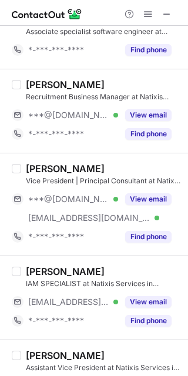
scroll to position [323, 0]
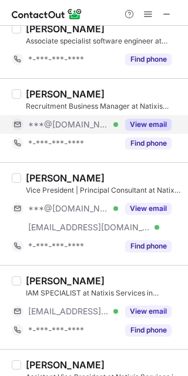
click at [159, 119] on button "View email" at bounding box center [148, 125] width 46 height 12
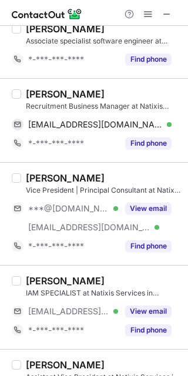
click at [50, 89] on div "Bhakthi Vishwanath" at bounding box center [65, 94] width 79 height 12
copy div "Bhakthi"
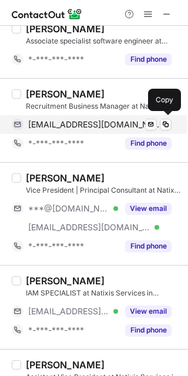
click at [95, 126] on span "bhakthiii@gmail.com" at bounding box center [95, 124] width 134 height 11
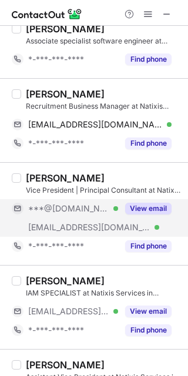
click at [147, 204] on button "View email" at bounding box center [148, 209] width 46 height 12
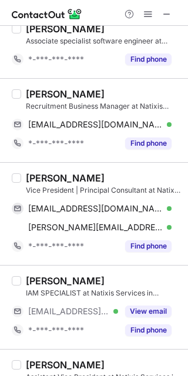
click at [44, 171] on div "Anish Antony Vice President | Principal Consultant at Natixis Services in India…" at bounding box center [94, 213] width 188 height 103
copy div "Anish"
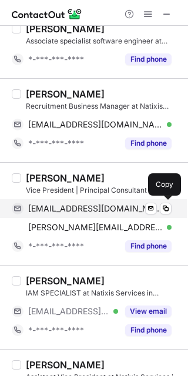
click at [90, 212] on span "anish1906@gmail.com" at bounding box center [95, 208] width 134 height 11
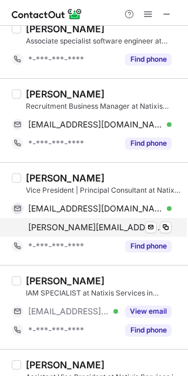
click at [101, 222] on span "anish.antony@natixis.com" at bounding box center [95, 227] width 134 height 11
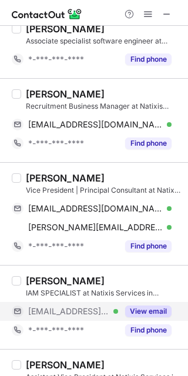
click at [166, 310] on button "View email" at bounding box center [148, 311] width 46 height 12
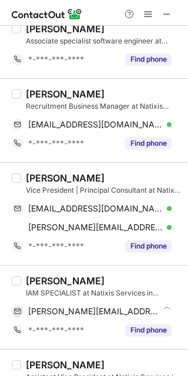
click at [44, 279] on div "Bharath Bhuti" at bounding box center [65, 281] width 79 height 12
copy div "Bharath"
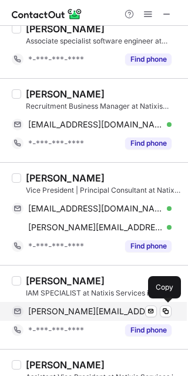
click at [71, 315] on span "bharath.bhuti@natixis.com" at bounding box center [93, 311] width 130 height 11
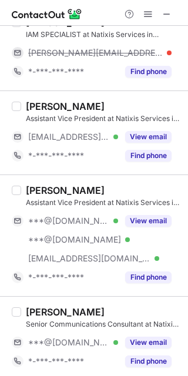
scroll to position [601, 0]
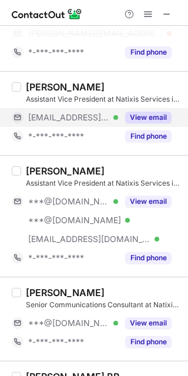
click at [151, 118] on button "View email" at bounding box center [148, 118] width 46 height 12
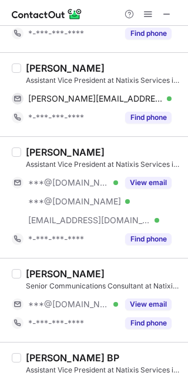
click at [35, 87] on div "zaheer nawaz Assistant Vice President at Natixis Services in India zaheer.nawaz…" at bounding box center [101, 94] width 160 height 65
click at [43, 70] on div "zaheer nawaz" at bounding box center [65, 68] width 79 height 12
copy div "zaheer"
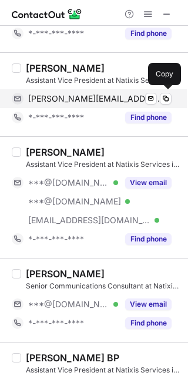
click at [83, 103] on span "zaheer.nawaz@natixis.com" at bounding box center [95, 98] width 134 height 11
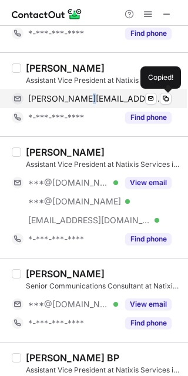
click at [83, 103] on span "zaheer.nawaz@natixis.com" at bounding box center [95, 98] width 134 height 11
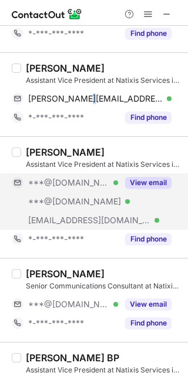
click at [151, 181] on button "View email" at bounding box center [148, 183] width 46 height 12
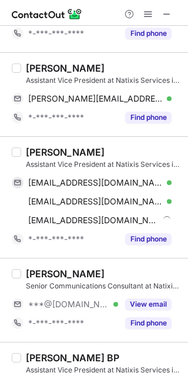
click at [41, 150] on div "Rama Rao Dega" at bounding box center [65, 152] width 79 height 12
copy div "Rama"
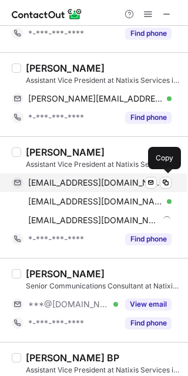
click at [88, 179] on span "ramaraod1991@gmail.com" at bounding box center [95, 182] width 134 height 11
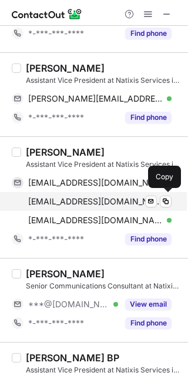
click at [86, 201] on span "ramaraodega2457@gmail.com" at bounding box center [95, 201] width 134 height 11
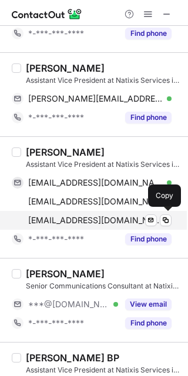
click at [118, 213] on div "rama.dega@natixis.com Verified Send email Copy" at bounding box center [92, 220] width 160 height 19
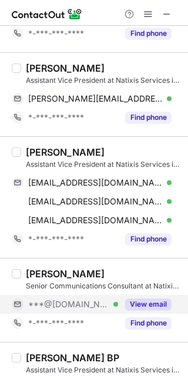
click at [163, 300] on button "View email" at bounding box center [148, 304] width 46 height 12
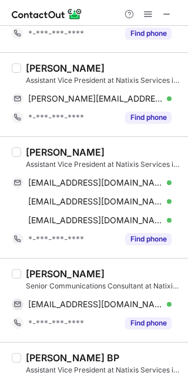
click at [63, 270] on div "Yashaswini Kumar" at bounding box center [65, 274] width 79 height 12
copy div "Yashaswini"
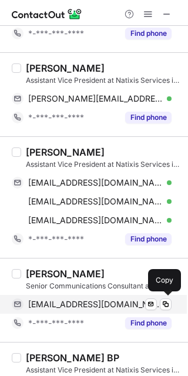
click at [107, 298] on div "yashakrish@gmail.com Verified Send email Copy" at bounding box center [92, 304] width 160 height 19
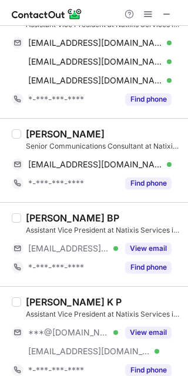
scroll to position [828, 0]
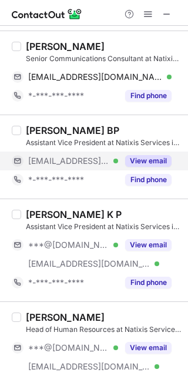
click at [159, 169] on div "View email" at bounding box center [144, 160] width 53 height 19
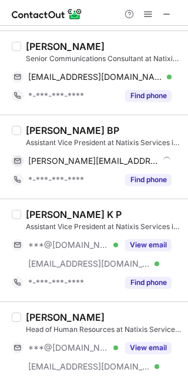
click at [43, 131] on div "Jyothi BP" at bounding box center [72, 130] width 93 height 12
copy div "Jyothi"
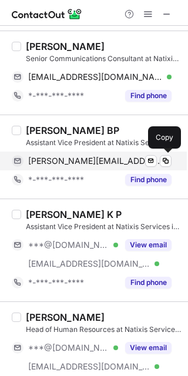
click at [97, 156] on span "jyothi.bp@natixis.com" at bounding box center [95, 161] width 134 height 11
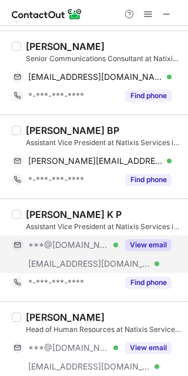
click at [154, 250] on button "View email" at bounding box center [148, 245] width 46 height 12
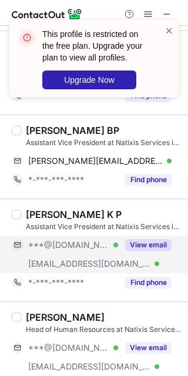
click at [55, 207] on div "Vishwas Gowda K P Assistant Vice President at Natixis Services in India ***@gma…" at bounding box center [94, 249] width 188 height 103
click at [168, 33] on span at bounding box center [168, 31] width 9 height 12
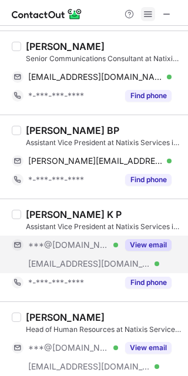
click at [150, 14] on span at bounding box center [147, 13] width 9 height 9
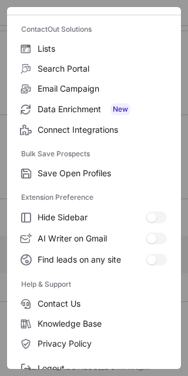
scroll to position [113, 0]
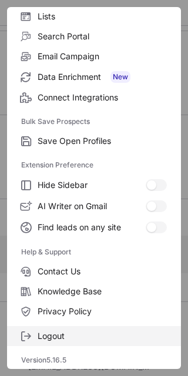
click at [100, 332] on span "Logout" at bounding box center [102, 336] width 129 height 11
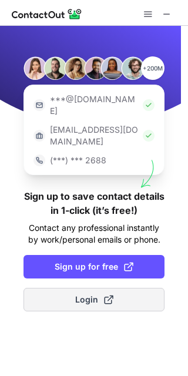
click at [117, 288] on button "Login" at bounding box center [93, 299] width 141 height 23
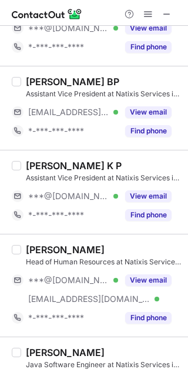
scroll to position [905, 0]
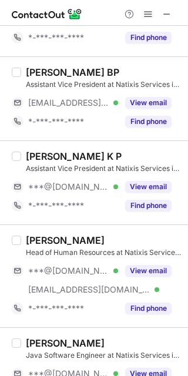
click at [160, 177] on div "Vishwas Gowda K P Assistant Vice President at Natixis Services in India ***@gma…" at bounding box center [101, 182] width 160 height 65
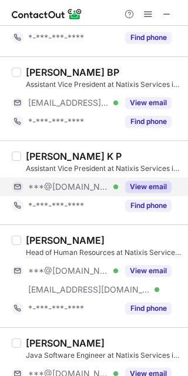
click at [150, 182] on button "View email" at bounding box center [148, 187] width 46 height 12
click at [38, 151] on div "Vishwas Gowda K P" at bounding box center [74, 156] width 96 height 12
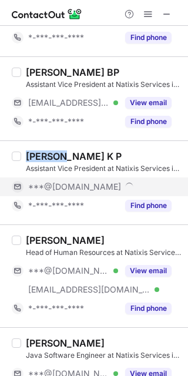
click at [38, 151] on div "Vishwas Gowda K P" at bounding box center [74, 156] width 96 height 12
copy div "Vishwas"
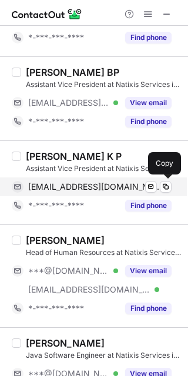
drag, startPoint x: 96, startPoint y: 185, endPoint x: 145, endPoint y: 196, distance: 50.4
click at [96, 185] on span "vishugowda1@gmail.com" at bounding box center [95, 186] width 134 height 11
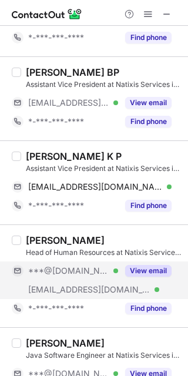
click at [147, 271] on button "View email" at bounding box center [148, 271] width 46 height 12
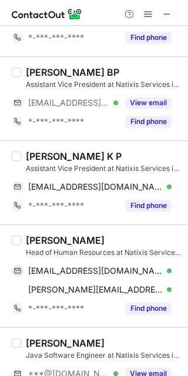
click at [38, 236] on div "Nihar Mulki" at bounding box center [65, 240] width 79 height 12
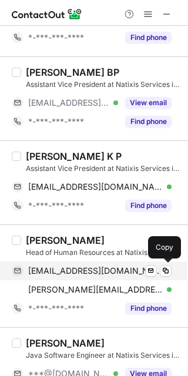
click at [109, 272] on span "niharmulki20@gmail.com" at bounding box center [95, 270] width 134 height 11
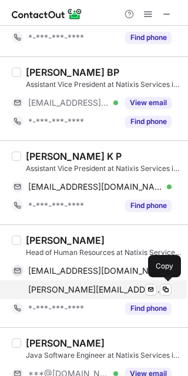
click at [78, 289] on span "nihar.mulki@natixis.com" at bounding box center [95, 289] width 134 height 11
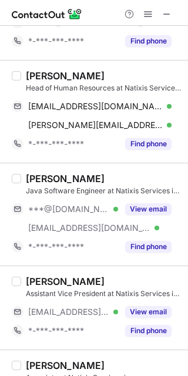
scroll to position [1108, 0]
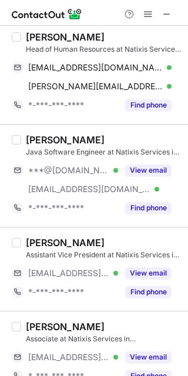
click at [150, 160] on div "Mohd Yaamin Java Software Engineer at Natixis Services in India ***@gmail.com V…" at bounding box center [101, 175] width 160 height 83
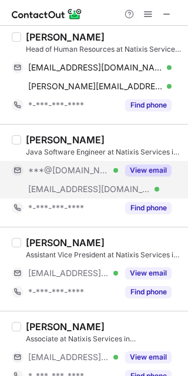
click at [150, 169] on button "View email" at bounding box center [148, 170] width 46 height 12
click at [32, 137] on div "Mohd Yaamin" at bounding box center [65, 140] width 79 height 12
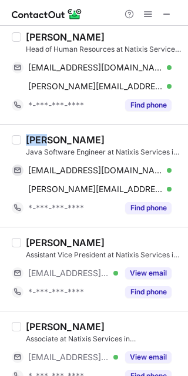
click at [32, 137] on div "Mohd Yaamin" at bounding box center [65, 140] width 79 height 12
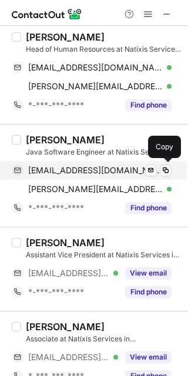
click at [112, 176] on span "yaamin1921413@gmail.com" at bounding box center [95, 170] width 134 height 11
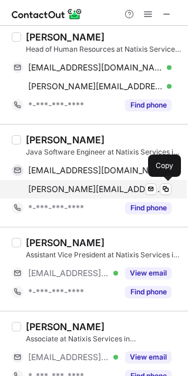
click at [84, 193] on span "mohd.yaamin@natixis.com" at bounding box center [95, 189] width 134 height 11
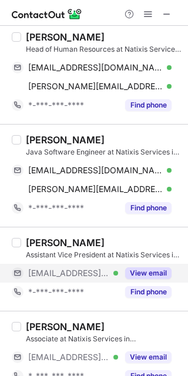
click at [151, 272] on button "View email" at bounding box center [148, 273] width 46 height 12
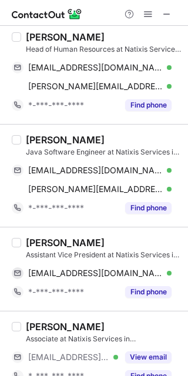
click at [50, 239] on div "Archana Palmand" at bounding box center [65, 243] width 79 height 12
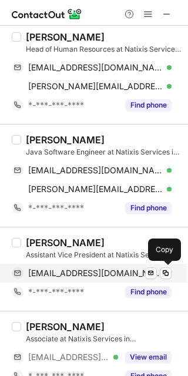
click at [92, 277] on span "archana.palmand@natixis.com" at bounding box center [95, 273] width 134 height 11
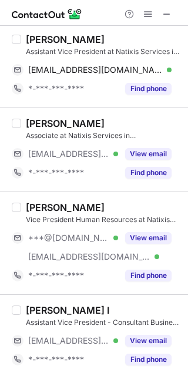
scroll to position [1326, 0]
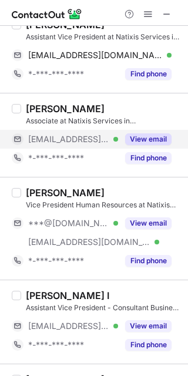
click at [144, 139] on button "View email" at bounding box center [148, 139] width 46 height 12
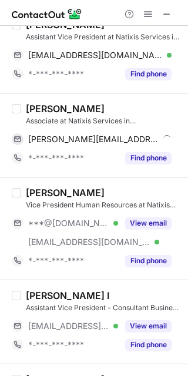
click at [53, 104] on div "Poornesh Prasad" at bounding box center [65, 109] width 79 height 12
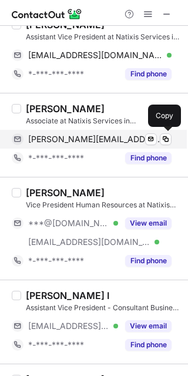
click at [86, 132] on div "poornesh.prasad@natixis.com Verified Send email Copy" at bounding box center [92, 139] width 160 height 19
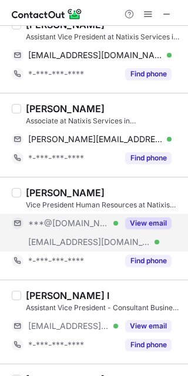
click at [147, 217] on div "View email" at bounding box center [144, 223] width 53 height 19
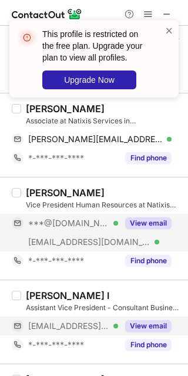
click at [135, 318] on div "View email" at bounding box center [144, 325] width 53 height 19
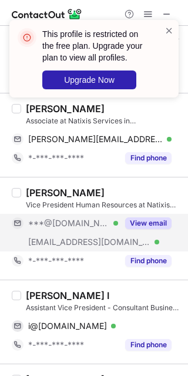
click at [56, 292] on div "Imtiyaz I" at bounding box center [67, 295] width 83 height 12
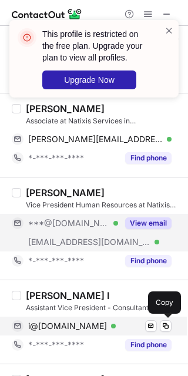
click at [65, 326] on span "i@natixis.com" at bounding box center [67, 326] width 79 height 11
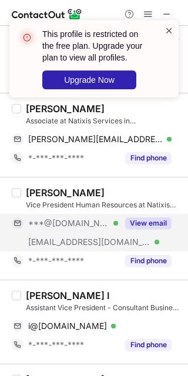
click at [169, 26] on span at bounding box center [168, 31] width 9 height 12
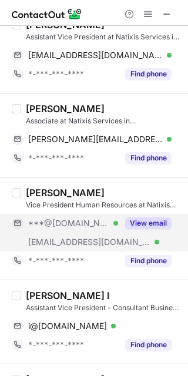
click at [141, 216] on div "View email" at bounding box center [144, 223] width 53 height 19
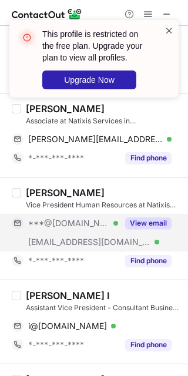
click at [169, 33] on span at bounding box center [168, 31] width 9 height 12
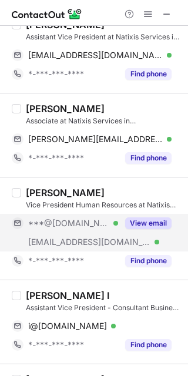
click at [151, 15] on span at bounding box center [147, 13] width 9 height 9
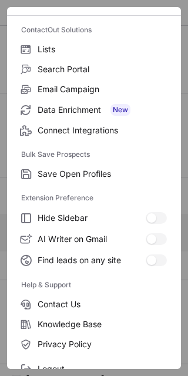
scroll to position [113, 0]
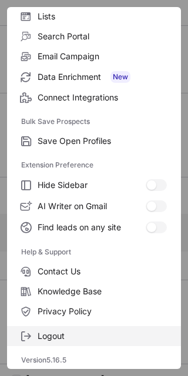
click at [100, 326] on label "Logout" at bounding box center [94, 336] width 174 height 20
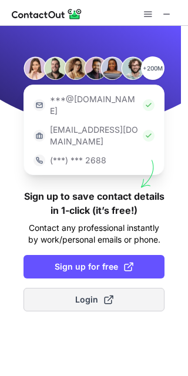
click at [107, 295] on span at bounding box center [108, 299] width 9 height 9
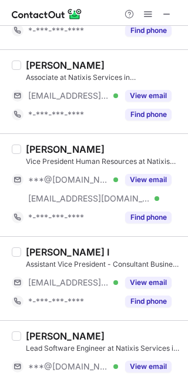
scroll to position [1370, 0]
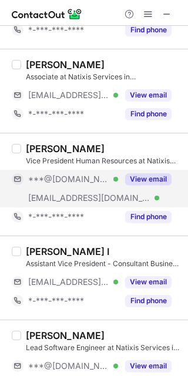
click at [148, 178] on button "View email" at bounding box center [148, 179] width 46 height 12
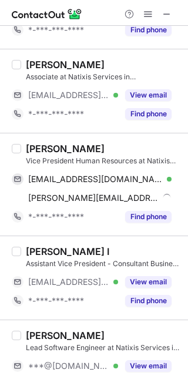
click at [41, 150] on div "Deepesh Sharma" at bounding box center [65, 149] width 79 height 12
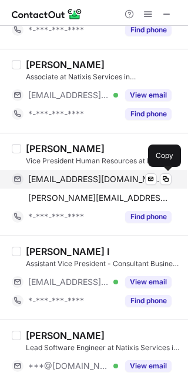
click at [109, 183] on span "deepesh88@gmail.com" at bounding box center [95, 179] width 134 height 11
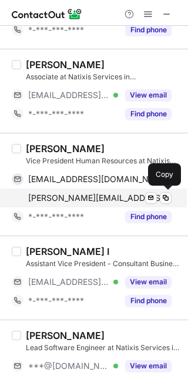
click at [85, 196] on span "deepesh.sharma@natixis.com" at bounding box center [99, 198] width 143 height 11
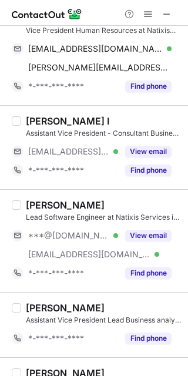
scroll to position [1524, 0]
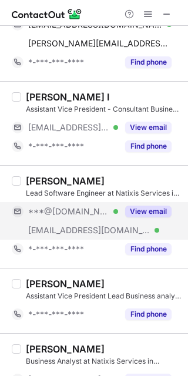
click at [157, 213] on button "View email" at bounding box center [148, 211] width 46 height 12
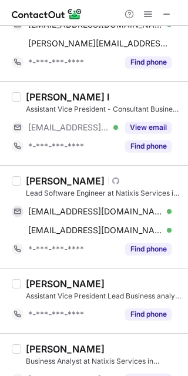
click at [39, 181] on div "Harish Kumar Patharla" at bounding box center [65, 181] width 79 height 12
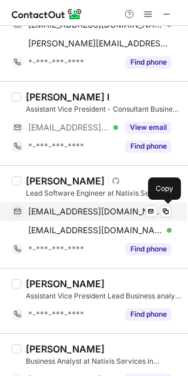
click at [69, 217] on span "harishpatarla@gmail.com" at bounding box center [95, 211] width 134 height 11
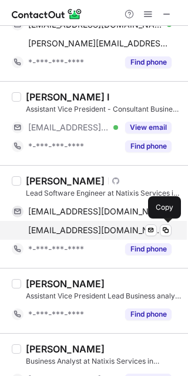
click at [104, 228] on span "harish.patharla@natixis.com" at bounding box center [95, 230] width 134 height 11
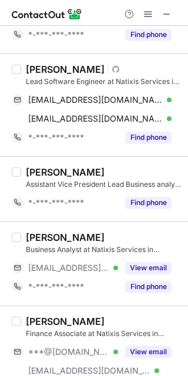
scroll to position [1641, 0]
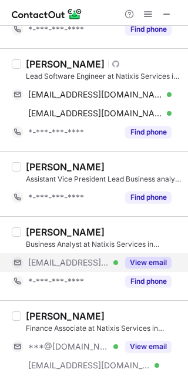
click at [154, 261] on button "View email" at bounding box center [148, 263] width 46 height 12
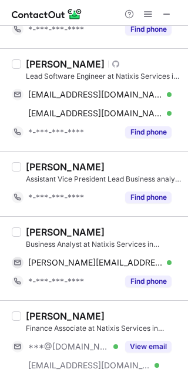
click at [34, 232] on div "Karthik Chidambaram" at bounding box center [65, 232] width 79 height 12
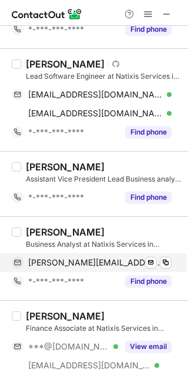
click at [120, 264] on span "karthik.chidambaram@natixis.com" at bounding box center [95, 262] width 134 height 11
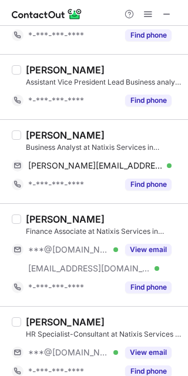
scroll to position [1771, 0]
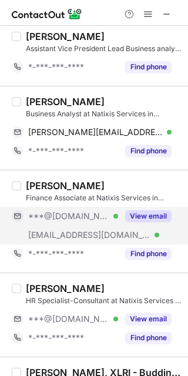
click at [156, 221] on button "View email" at bounding box center [148, 216] width 46 height 12
click at [46, 184] on div "Ashima Jain" at bounding box center [65, 186] width 79 height 12
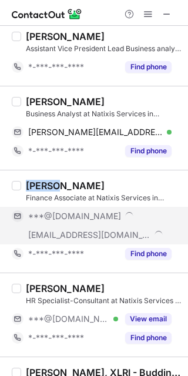
click at [46, 184] on div "Ashima Jain" at bounding box center [65, 186] width 79 height 12
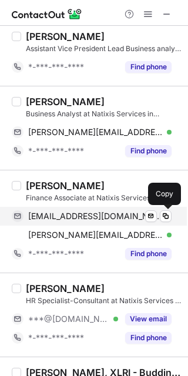
click at [107, 220] on span "ashimajain146@gmail.com" at bounding box center [95, 216] width 134 height 11
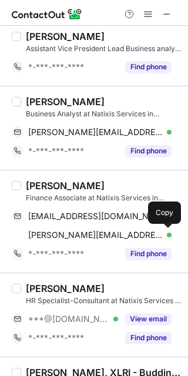
drag, startPoint x: 92, startPoint y: 239, endPoint x: 183, endPoint y: 284, distance: 101.9
click at [92, 239] on span "ashima.jain@natixis.com" at bounding box center [95, 235] width 134 height 11
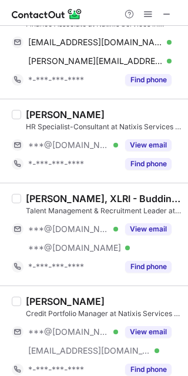
scroll to position [1960, 0]
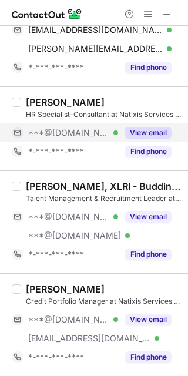
click at [160, 134] on button "View email" at bounding box center [148, 133] width 46 height 12
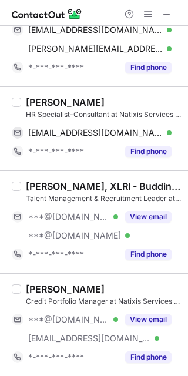
click at [43, 97] on div "Mihir Vaidya" at bounding box center [65, 102] width 79 height 12
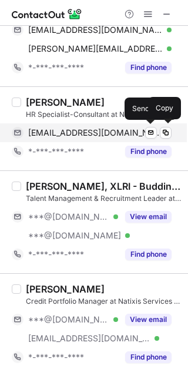
click at [66, 136] on span "vaidyamihir1@gmail.com" at bounding box center [95, 132] width 134 height 11
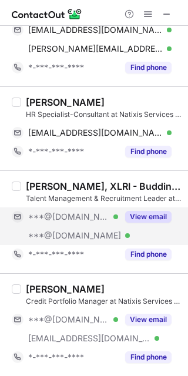
click at [149, 216] on button "View email" at bounding box center [148, 217] width 46 height 12
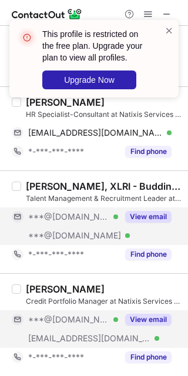
click at [157, 324] on button "View email" at bounding box center [148, 320] width 46 height 12
click at [168, 31] on span at bounding box center [168, 31] width 9 height 12
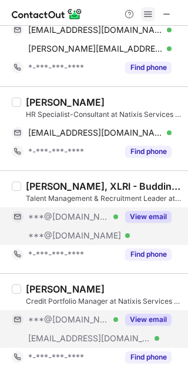
click at [148, 19] on span at bounding box center [147, 13] width 9 height 9
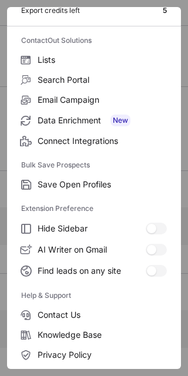
scroll to position [113, 0]
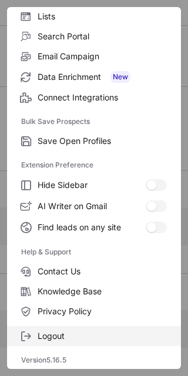
click at [112, 333] on span "Logout" at bounding box center [102, 336] width 129 height 11
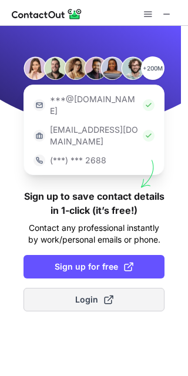
click at [109, 288] on button "Login" at bounding box center [93, 299] width 141 height 23
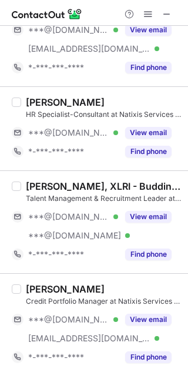
scroll to position [1941, 0]
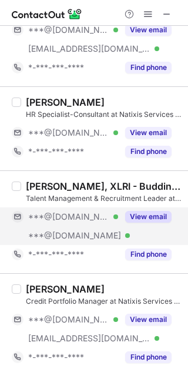
click at [146, 213] on button "View email" at bounding box center [148, 217] width 46 height 12
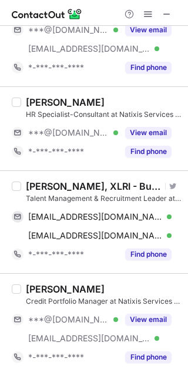
click at [39, 185] on div "Jiten Chanana, XLRI - Budding CHRO" at bounding box center [94, 186] width 136 height 12
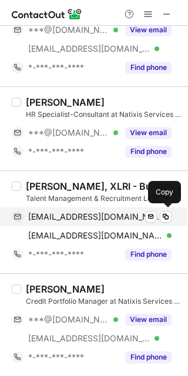
click at [100, 216] on span "jiten241183@gmail.com" at bounding box center [95, 216] width 134 height 11
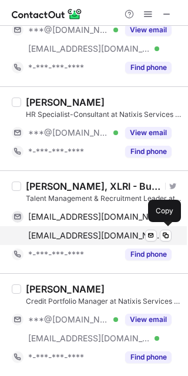
click at [85, 235] on span "jitenchanana@gmail.com" at bounding box center [95, 235] width 134 height 11
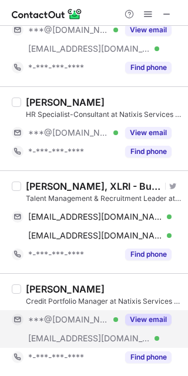
click at [151, 313] on div "View email" at bounding box center [144, 319] width 53 height 19
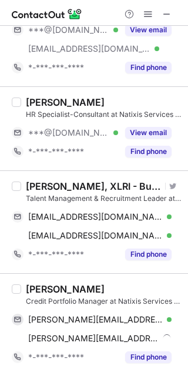
click at [51, 292] on div "Vignesh Muthukumaran" at bounding box center [65, 289] width 79 height 12
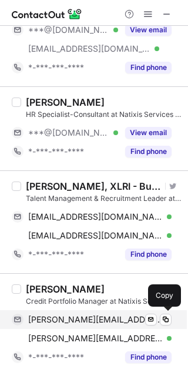
click at [93, 324] on span "vignesh.muthukumaran@outlook.com" at bounding box center [95, 319] width 134 height 11
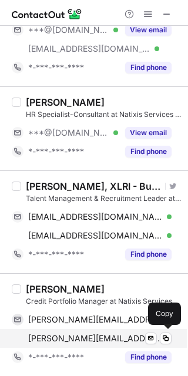
click at [94, 333] on span "vignesh.muthukumaran@natixis.com" at bounding box center [95, 338] width 134 height 11
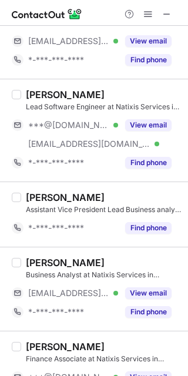
scroll to position [0, 0]
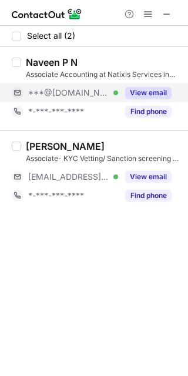
click at [169, 93] on button "View email" at bounding box center [148, 93] width 46 height 12
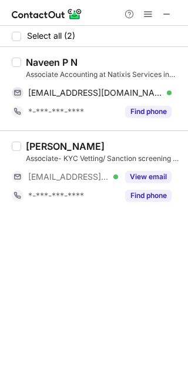
click at [55, 59] on div "Naveen P N" at bounding box center [52, 62] width 52 height 12
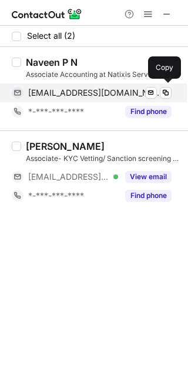
click at [86, 86] on div "catch_naveen@yahoo.com Verified Send email Copy" at bounding box center [92, 92] width 160 height 19
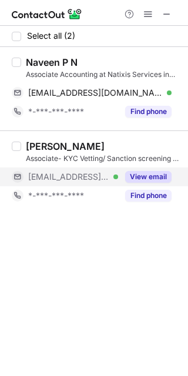
click at [132, 168] on div "View email" at bounding box center [144, 176] width 53 height 19
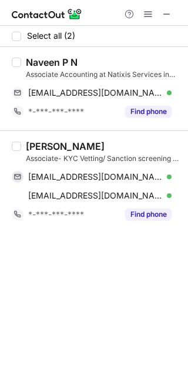
click at [41, 141] on div "Pradeep Subbe" at bounding box center [65, 146] width 79 height 12
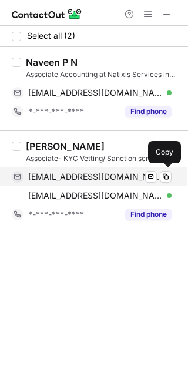
click at [94, 175] on span "psubbe@svb.com" at bounding box center [95, 176] width 134 height 11
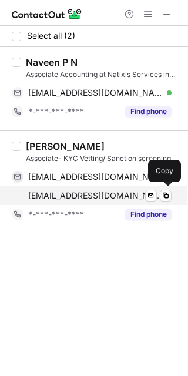
click at [90, 198] on span "pradeep.subbe@natixis.com" at bounding box center [95, 195] width 134 height 11
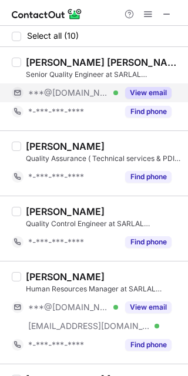
click at [153, 89] on button "View email" at bounding box center [148, 93] width 46 height 12
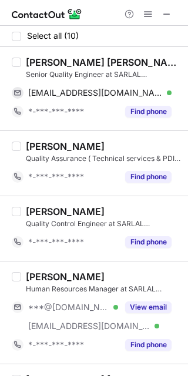
click at [47, 62] on div "[PERSON_NAME] [PERSON_NAME]" at bounding box center [103, 62] width 155 height 12
copy div "[PERSON_NAME]"
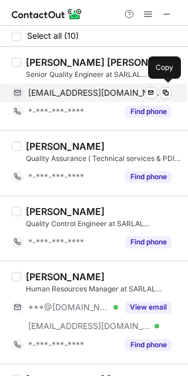
click at [100, 92] on span "[EMAIL_ADDRESS][DOMAIN_NAME]" at bounding box center [95, 92] width 134 height 11
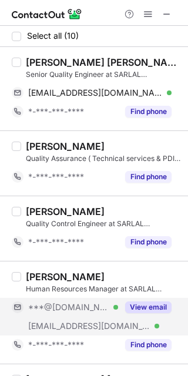
click at [159, 307] on button "View email" at bounding box center [148, 307] width 46 height 12
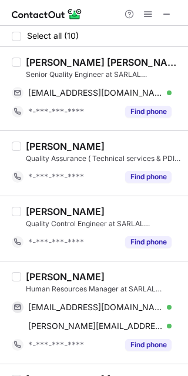
click at [43, 274] on div "[PERSON_NAME]" at bounding box center [65, 277] width 79 height 12
copy div "[PERSON_NAME]"
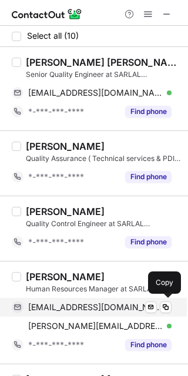
click at [75, 310] on span "dilipdrk@gmail.com" at bounding box center [95, 307] width 134 height 11
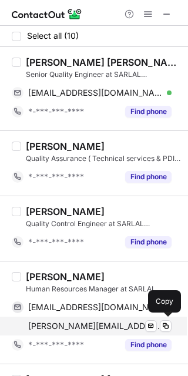
click at [79, 323] on span "dilipkumar@sarlal.com" at bounding box center [95, 326] width 134 height 11
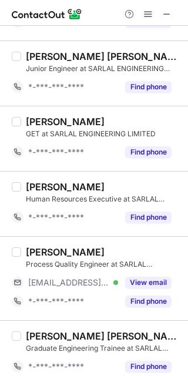
scroll to position [338, 0]
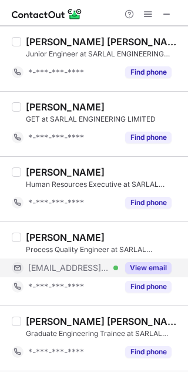
click at [157, 268] on button "View email" at bounding box center [148, 268] width 46 height 12
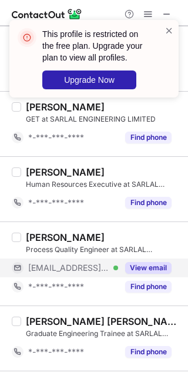
click at [39, 237] on div "Akram Dhak" at bounding box center [65, 237] width 79 height 12
click at [170, 32] on span at bounding box center [168, 31] width 9 height 12
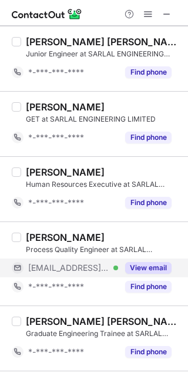
click at [147, 12] on span at bounding box center [147, 13] width 9 height 9
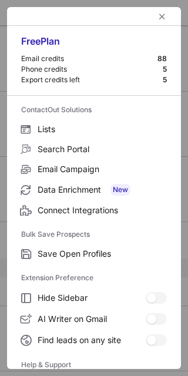
click at [155, 12] on button "left-button" at bounding box center [162, 16] width 14 height 14
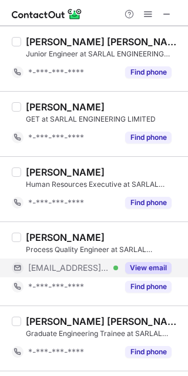
click at [147, 12] on span at bounding box center [147, 13] width 9 height 9
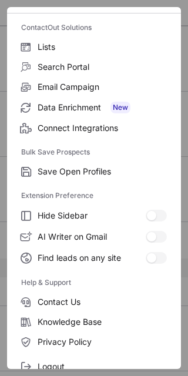
scroll to position [113, 0]
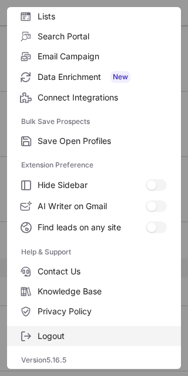
click at [121, 335] on span "Logout" at bounding box center [102, 336] width 129 height 11
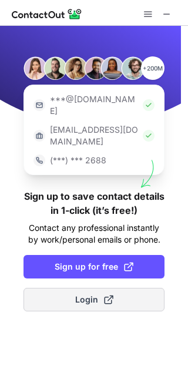
click at [109, 295] on span at bounding box center [108, 299] width 9 height 9
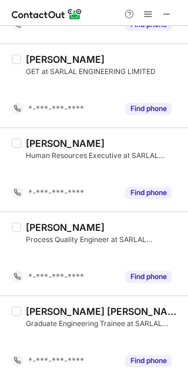
scroll to position [398, 0]
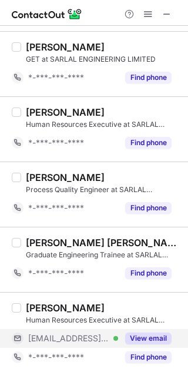
click at [167, 341] on button "View email" at bounding box center [148, 338] width 46 height 12
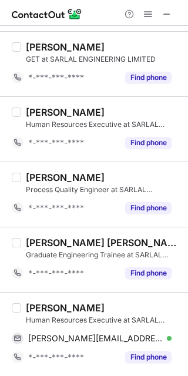
click at [58, 308] on div "Pratishruti Nayak" at bounding box center [65, 308] width 79 height 12
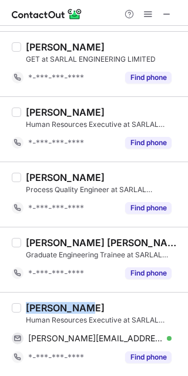
click at [58, 308] on div "Pratishruti Nayak" at bounding box center [65, 308] width 79 height 12
copy div "Pratishruti"
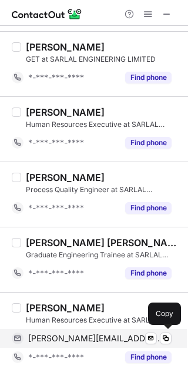
click at [92, 335] on span "pratishruti@sarlal.com" at bounding box center [95, 338] width 134 height 11
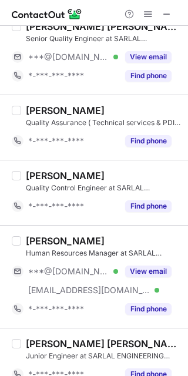
scroll to position [0, 0]
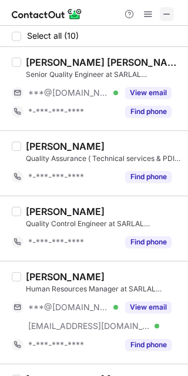
click at [163, 10] on span at bounding box center [166, 13] width 9 height 9
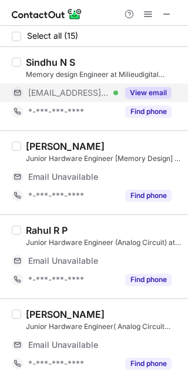
click at [141, 87] on button "View email" at bounding box center [148, 93] width 46 height 12
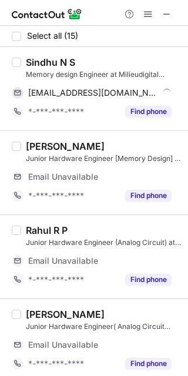
click at [37, 59] on div "Sindhu N S" at bounding box center [50, 62] width 49 height 12
copy div "Sindhu"
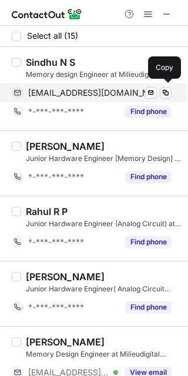
click at [93, 89] on span "[EMAIL_ADDRESS][DOMAIN_NAME]" at bounding box center [93, 92] width 130 height 11
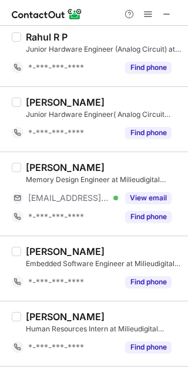
scroll to position [182, 0]
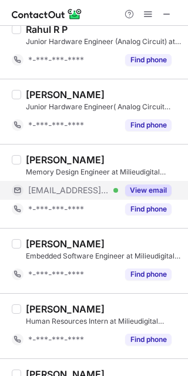
click at [137, 191] on button "View email" at bounding box center [148, 190] width 46 height 12
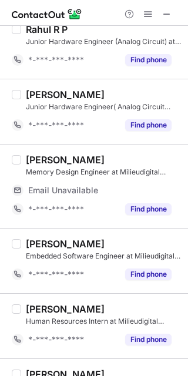
click at [57, 159] on div "Shashanth M" at bounding box center [65, 160] width 79 height 12
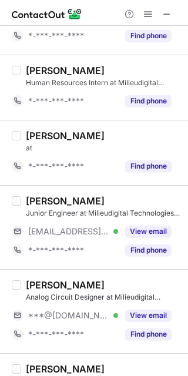
scroll to position [447, 0]
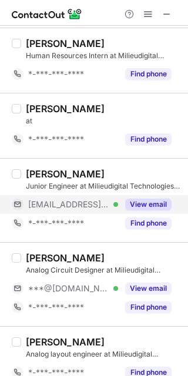
click at [159, 206] on button "View email" at bounding box center [148, 204] width 46 height 12
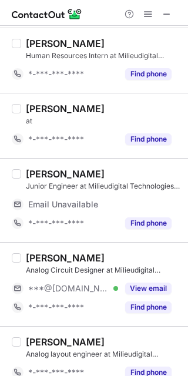
click at [31, 168] on div "Leela Lahari Kotyada" at bounding box center [65, 174] width 79 height 12
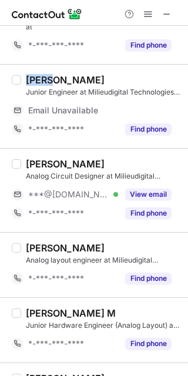
scroll to position [535, 0]
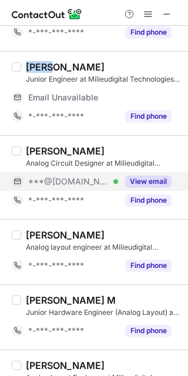
click at [162, 186] on button "View email" at bounding box center [148, 182] width 46 height 12
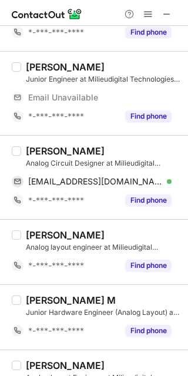
click at [53, 154] on div "Udugula Vinay" at bounding box center [65, 151] width 79 height 12
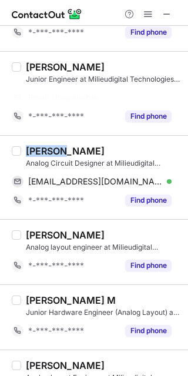
copy div "Udugula"
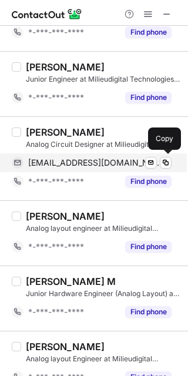
click at [107, 170] on div "udugulavinay210@gmail.com Verified Send email Copy" at bounding box center [92, 162] width 160 height 19
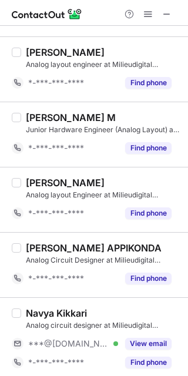
scroll to position [706, 0]
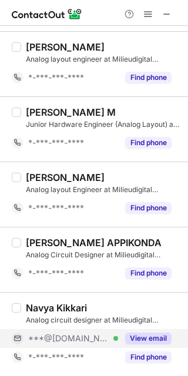
click at [161, 330] on div "View email" at bounding box center [144, 338] width 53 height 19
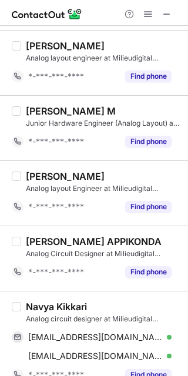
click at [42, 306] on div "Navya Kikkari" at bounding box center [56, 307] width 61 height 12
copy div "Navya"
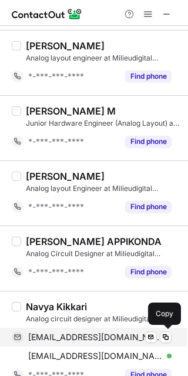
click at [95, 338] on span "kikkarinavya@gmail.com" at bounding box center [95, 337] width 134 height 11
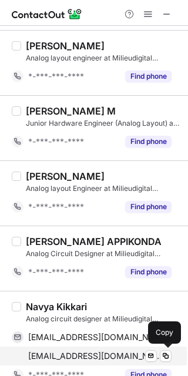
click at [112, 348] on div "navya.kikkari@milieudigital.com Verified Send email Copy" at bounding box center [92, 355] width 160 height 19
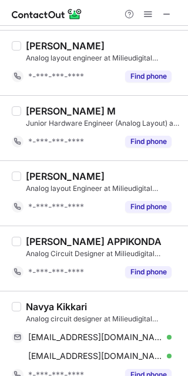
scroll to position [725, 0]
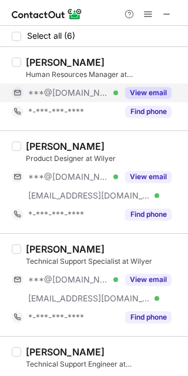
click at [143, 91] on button "View email" at bounding box center [148, 93] width 46 height 12
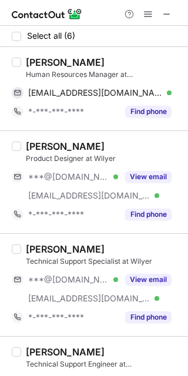
click at [46, 62] on div "[PERSON_NAME]" at bounding box center [65, 62] width 79 height 12
copy div "Goldee"
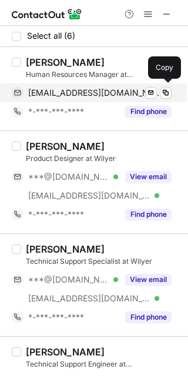
click at [85, 92] on span "[EMAIL_ADDRESS][DOMAIN_NAME]" at bounding box center [95, 92] width 134 height 11
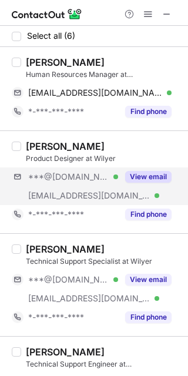
click at [136, 186] on div "***@[DOMAIN_NAME] Verified [EMAIL_ADDRESS][DOMAIN_NAME] Verified View email" at bounding box center [96, 186] width 169 height 38
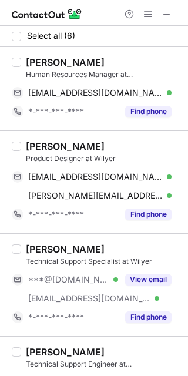
click at [56, 150] on div "[PERSON_NAME]" at bounding box center [65, 146] width 79 height 12
copy div "[PERSON_NAME]"
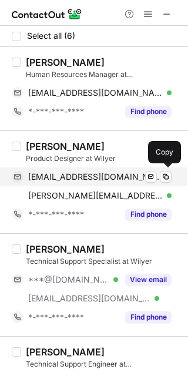
click at [83, 169] on div "[EMAIL_ADDRESS][DOMAIN_NAME] Verified Send email Copy" at bounding box center [92, 176] width 160 height 19
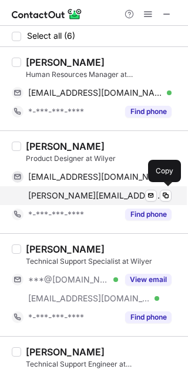
click at [72, 197] on span "[PERSON_NAME][EMAIL_ADDRESS][DOMAIN_NAME]" at bounding box center [95, 195] width 134 height 11
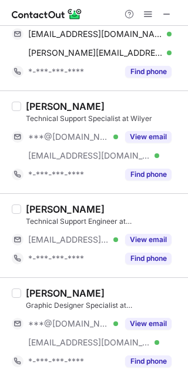
scroll to position [136, 0]
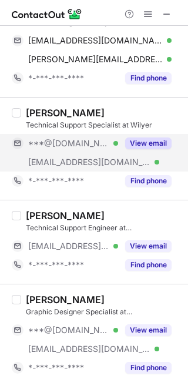
click at [147, 139] on button "View email" at bounding box center [148, 143] width 46 height 12
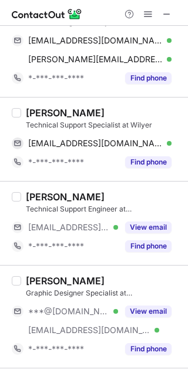
click at [51, 113] on div "[PERSON_NAME]" at bounding box center [65, 113] width 79 height 12
copy div "Subodh"
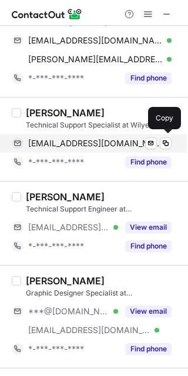
click at [79, 142] on span "[EMAIL_ADDRESS][DOMAIN_NAME]" at bounding box center [95, 143] width 134 height 11
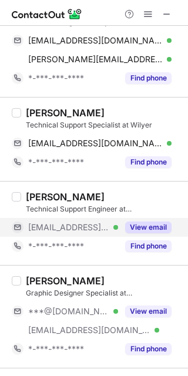
click at [165, 219] on div "View email" at bounding box center [144, 227] width 53 height 19
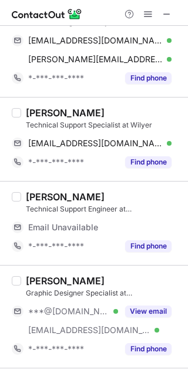
click at [45, 198] on div "[PERSON_NAME]" at bounding box center [65, 197] width 79 height 12
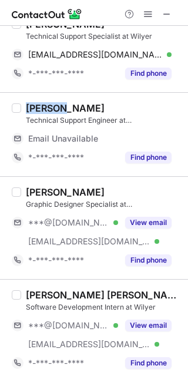
scroll to position [231, 0]
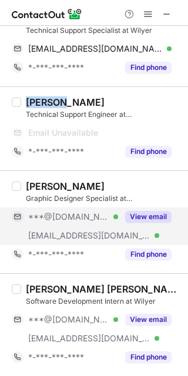
click at [144, 214] on button "View email" at bounding box center [148, 217] width 46 height 12
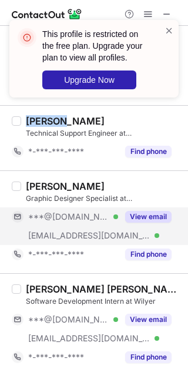
scroll to position [212, 0]
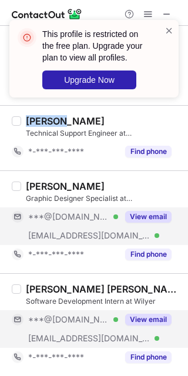
click at [154, 324] on button "View email" at bounding box center [148, 320] width 46 height 12
click at [169, 28] on span at bounding box center [168, 31] width 9 height 12
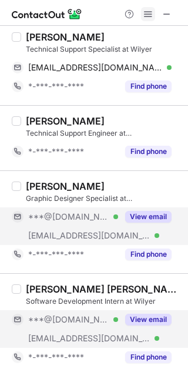
click at [146, 15] on span at bounding box center [147, 13] width 9 height 9
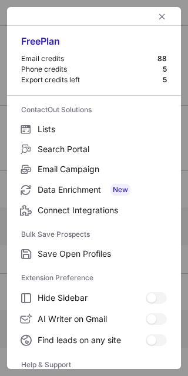
scroll to position [113, 0]
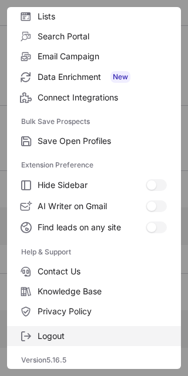
click at [101, 326] on label "Logout" at bounding box center [94, 336] width 174 height 20
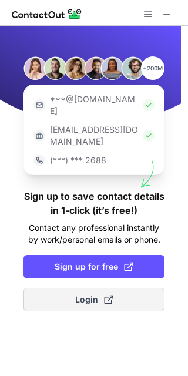
click at [110, 288] on button "Login" at bounding box center [93, 299] width 141 height 23
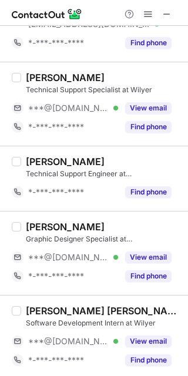
scroll to position [174, 0]
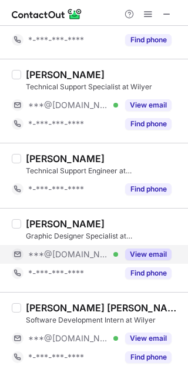
click at [157, 254] on button "View email" at bounding box center [148, 254] width 46 height 12
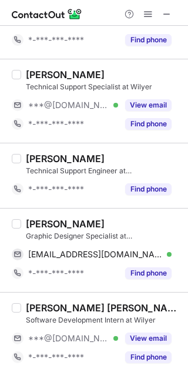
click at [56, 228] on div "[PERSON_NAME]" at bounding box center [65, 224] width 79 height 12
copy div "[PERSON_NAME]"
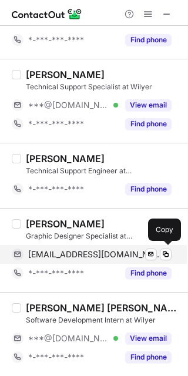
click at [103, 250] on span "[EMAIL_ADDRESS][DOMAIN_NAME]" at bounding box center [95, 254] width 134 height 11
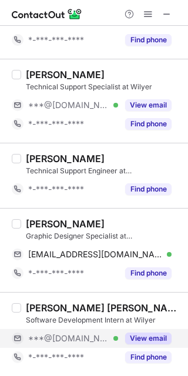
click at [137, 330] on div "View email" at bounding box center [144, 338] width 53 height 19
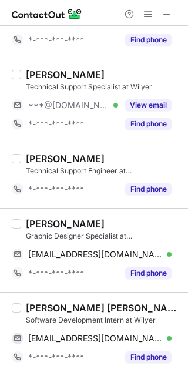
click at [39, 302] on div "[PERSON_NAME] [PERSON_NAME]" at bounding box center [103, 308] width 155 height 12
copy div "Govind"
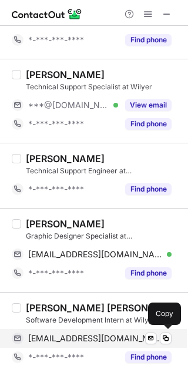
click at [69, 343] on span "[EMAIL_ADDRESS][DOMAIN_NAME]" at bounding box center [95, 338] width 134 height 11
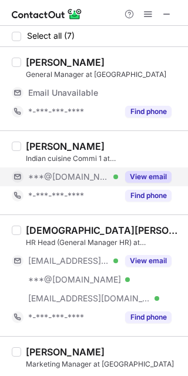
click at [163, 171] on button "View email" at bounding box center [148, 177] width 46 height 12
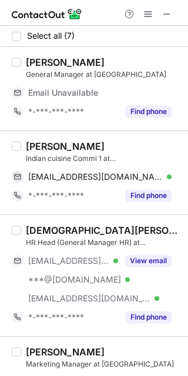
click at [39, 144] on div "[PERSON_NAME]" at bounding box center [65, 146] width 79 height 12
copy div "[PERSON_NAME]"
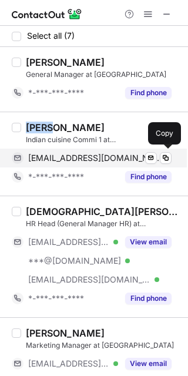
click at [95, 156] on span "[EMAIL_ADDRESS][DOMAIN_NAME]" at bounding box center [95, 158] width 134 height 11
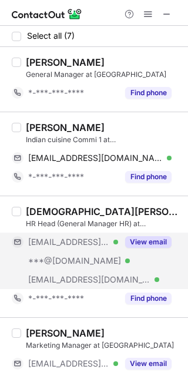
click at [149, 236] on button "View email" at bounding box center [148, 242] width 46 height 12
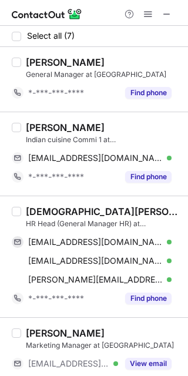
click at [38, 210] on div "[DEMOGRAPHIC_DATA][PERSON_NAME]" at bounding box center [103, 211] width 155 height 12
copy div "[DEMOGRAPHIC_DATA]"
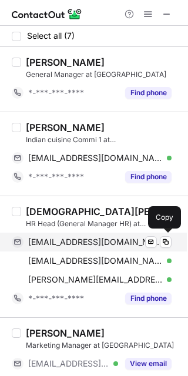
click at [102, 242] on span "[EMAIL_ADDRESS][DOMAIN_NAME]" at bounding box center [95, 242] width 134 height 11
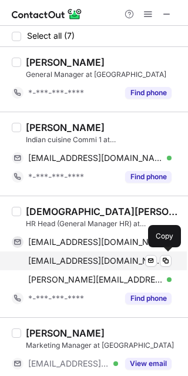
click at [86, 254] on div "[EMAIL_ADDRESS][DOMAIN_NAME] Verified Send email Copy" at bounding box center [92, 260] width 160 height 19
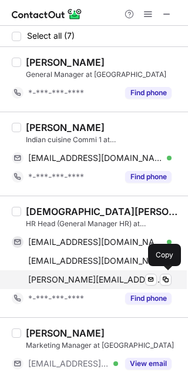
click at [99, 279] on span "abanish.das@transstadia.com" at bounding box center [95, 279] width 134 height 11
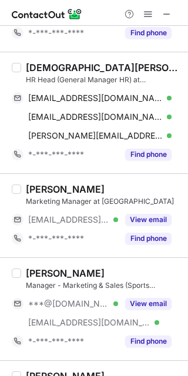
scroll to position [144, 0]
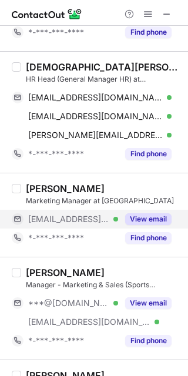
click at [156, 211] on div "View email" at bounding box center [144, 219] width 53 height 19
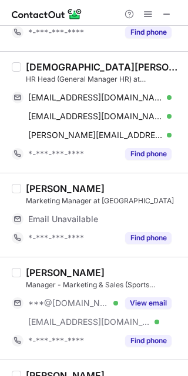
click at [47, 177] on div "Varun Chauhan Marketing Manager at TransStadia Email Unavailable Email address …" at bounding box center [94, 215] width 188 height 84
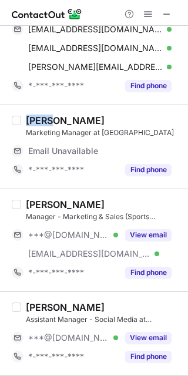
scroll to position [213, 0]
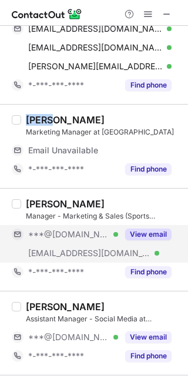
click at [160, 239] on button "View email" at bounding box center [148, 234] width 46 height 12
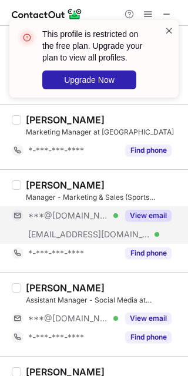
click at [168, 28] on span at bounding box center [168, 31] width 9 height 12
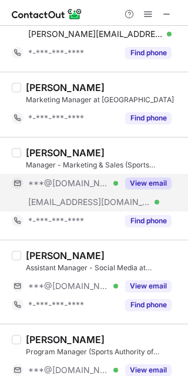
scroll to position [247, 0]
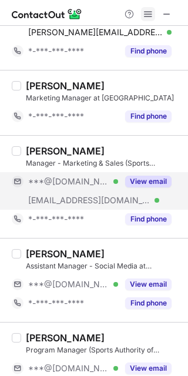
click at [142, 15] on button at bounding box center [148, 14] width 14 height 14
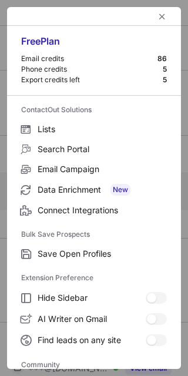
scroll to position [156, 0]
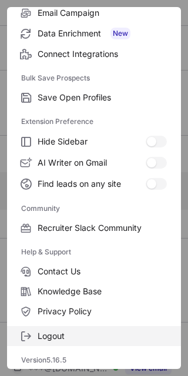
click at [110, 339] on span "Logout" at bounding box center [102, 336] width 129 height 11
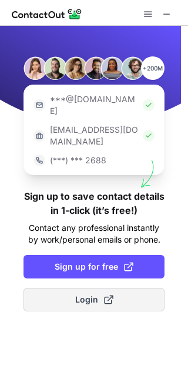
click at [77, 288] on button "Login" at bounding box center [93, 299] width 141 height 23
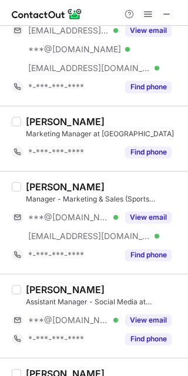
scroll to position [209, 0]
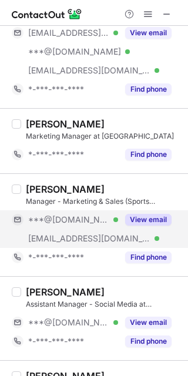
click at [166, 217] on button "View email" at bounding box center [148, 220] width 46 height 12
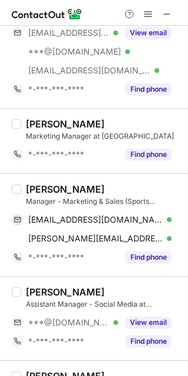
click at [45, 186] on div "Rishabh Jain" at bounding box center [65, 189] width 79 height 12
copy div "Rishabh"
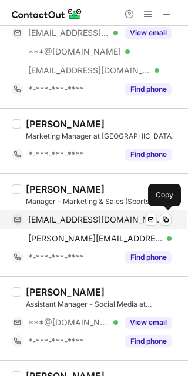
click at [109, 217] on span "rishabh119jain@gmail.com" at bounding box center [95, 219] width 134 height 11
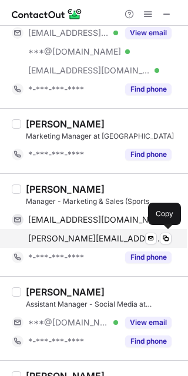
click at [93, 239] on span "rishabh.jain@transstadia.com" at bounding box center [95, 238] width 134 height 11
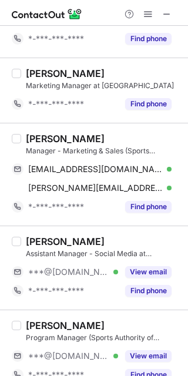
scroll to position [277, 0]
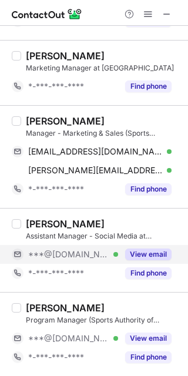
click at [162, 254] on button "View email" at bounding box center [148, 254] width 46 height 12
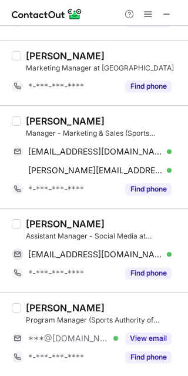
click at [48, 222] on div "Archit Kabra" at bounding box center [65, 224] width 79 height 12
copy div "Archit"
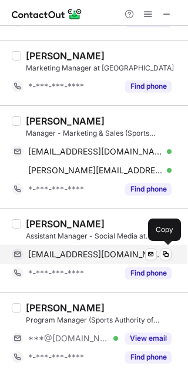
click at [97, 255] on span "architkabra24@gmail.com" at bounding box center [95, 254] width 134 height 11
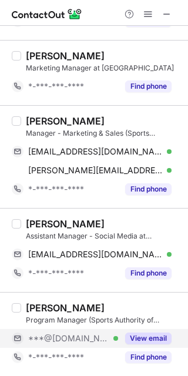
click at [149, 332] on button "View email" at bounding box center [148, 338] width 46 height 12
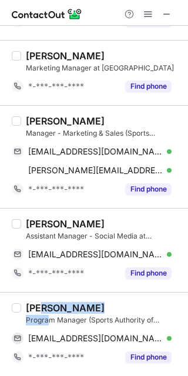
drag, startPoint x: 48, startPoint y: 319, endPoint x: 42, endPoint y: 308, distance: 12.1
click at [42, 308] on div "Bhuvan Kasturia Program Manager (Sports Authority of Gujarat) at TransStadia" at bounding box center [103, 313] width 155 height 23
click at [42, 308] on div "Bhuvan Kasturia" at bounding box center [65, 308] width 79 height 12
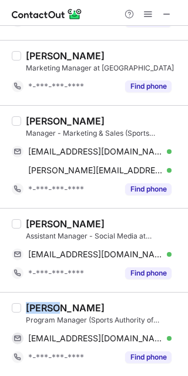
click at [42, 308] on div "Bhuvan Kasturia" at bounding box center [65, 308] width 79 height 12
copy div "Bhuvan"
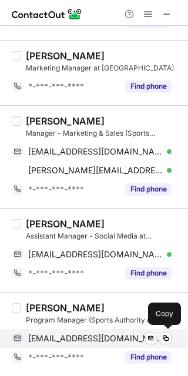
click at [92, 335] on span "bhuvankasturia@gmail.com" at bounding box center [95, 338] width 134 height 11
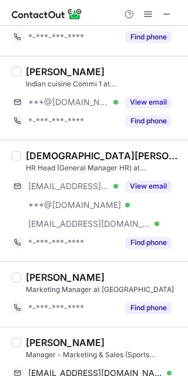
scroll to position [36, 0]
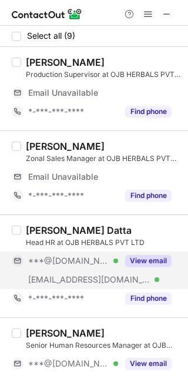
click at [156, 266] on button "View email" at bounding box center [148, 261] width 46 height 12
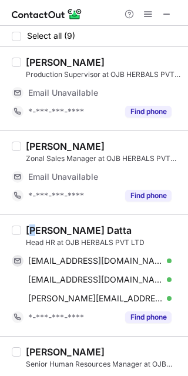
drag, startPoint x: 34, startPoint y: 235, endPoint x: 32, endPoint y: 226, distance: 9.6
click at [32, 226] on div "Luna Datta" at bounding box center [79, 230] width 106 height 12
copy div "Luna"
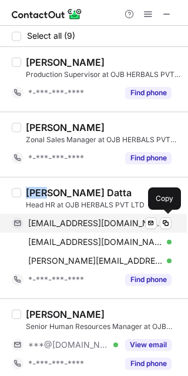
click at [83, 222] on span "lunadatta@gmail.com" at bounding box center [95, 223] width 134 height 11
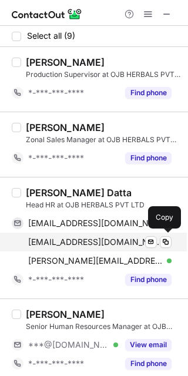
click at [114, 239] on div "lunadatta@ymail.com Verified" at bounding box center [99, 242] width 143 height 11
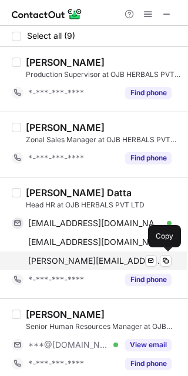
click at [93, 259] on span "luna@osheaherbals.com" at bounding box center [95, 260] width 134 height 11
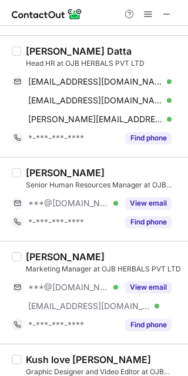
scroll to position [143, 0]
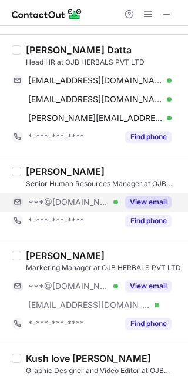
click at [157, 206] on button "View email" at bounding box center [148, 202] width 46 height 12
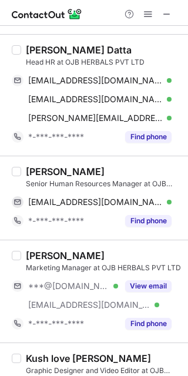
click at [48, 170] on div "Somok Chowdhuri" at bounding box center [65, 172] width 79 height 12
copy div "Somok"
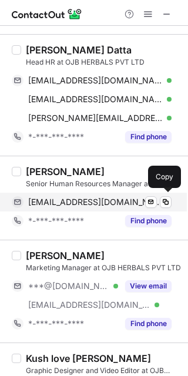
click at [74, 197] on span "smkchowdhuri@gmail.com" at bounding box center [95, 202] width 134 height 11
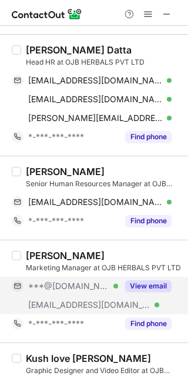
click at [169, 289] on button "View email" at bounding box center [148, 286] width 46 height 12
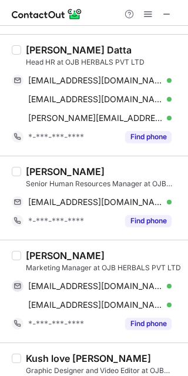
click at [45, 250] on div "Subho Ghosh" at bounding box center [65, 256] width 79 height 12
copy div "Subho"
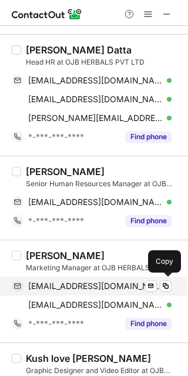
click at [127, 282] on span "subhoghosh2008@gmail.com" at bounding box center [95, 286] width 134 height 11
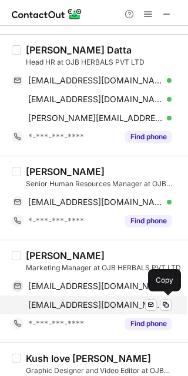
click at [84, 303] on span "subho@osheaherbals.com" at bounding box center [95, 304] width 134 height 11
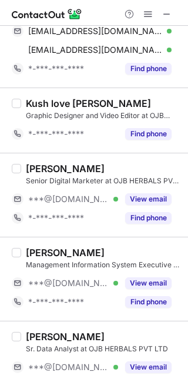
scroll to position [427, 0]
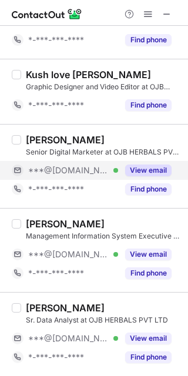
click at [157, 169] on button "View email" at bounding box center [148, 170] width 46 height 12
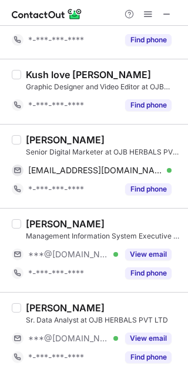
click at [56, 138] on div "Khusbu Beriwal" at bounding box center [65, 140] width 79 height 12
copy div "Khusbu"
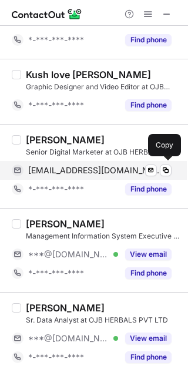
click at [78, 176] on div "khusbuberiwal@gmail.com Verified Send email Copy" at bounding box center [92, 170] width 160 height 19
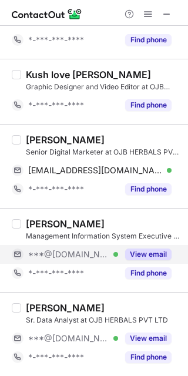
click at [147, 254] on button "View email" at bounding box center [148, 254] width 46 height 12
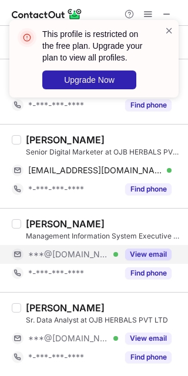
click at [38, 224] on div "Anil Shakya" at bounding box center [65, 224] width 79 height 12
copy div "Anil"
click at [166, 29] on span at bounding box center [168, 31] width 9 height 12
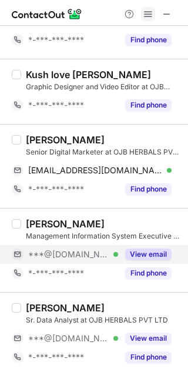
click at [142, 9] on button at bounding box center [148, 14] width 14 height 14
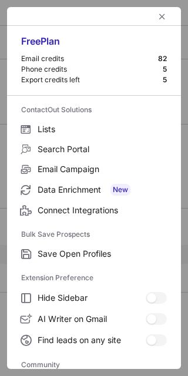
scroll to position [156, 0]
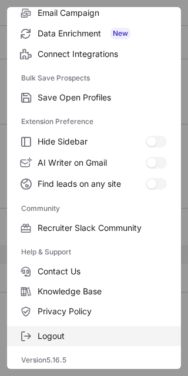
click at [104, 335] on span "Logout" at bounding box center [102, 336] width 129 height 11
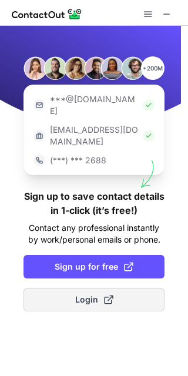
click at [122, 288] on button "Login" at bounding box center [93, 299] width 141 height 23
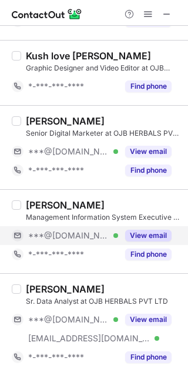
scroll to position [464, 0]
click at [159, 238] on button "View email" at bounding box center [148, 236] width 46 height 12
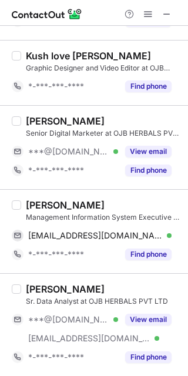
click at [34, 204] on div "Anil Shakya" at bounding box center [65, 205] width 79 height 12
copy div "Anil"
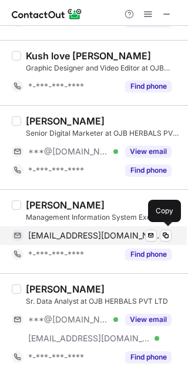
click at [107, 227] on div "anilshakya474@gmail.com Verified Send email Copy" at bounding box center [92, 235] width 160 height 19
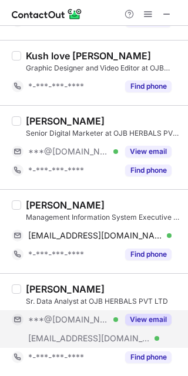
click at [156, 315] on button "View email" at bounding box center [148, 320] width 46 height 12
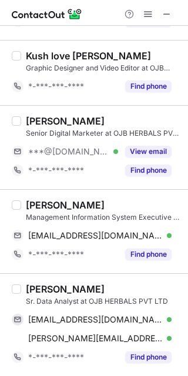
click at [62, 283] on div "Sandipan Bhattacharjee" at bounding box center [65, 289] width 79 height 12
copy div "Sandipan"
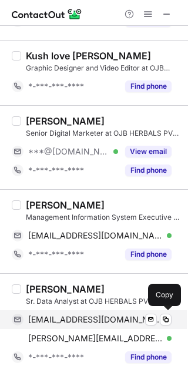
click at [87, 314] on span "sandipan_agartala@yahoo.co.in" at bounding box center [95, 319] width 134 height 11
click at [120, 319] on span "sandipan_agartala@yahoo.co.in" at bounding box center [95, 319] width 134 height 11
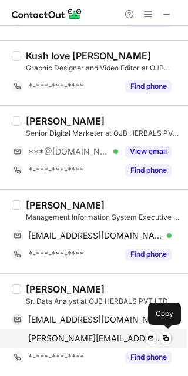
click at [109, 333] on span "sandipan@osheaherbals.com" at bounding box center [95, 338] width 134 height 11
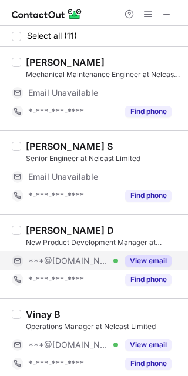
click at [159, 251] on div "View email" at bounding box center [144, 260] width 53 height 19
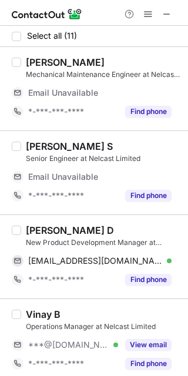
click at [48, 230] on div "[PERSON_NAME] D" at bounding box center [70, 230] width 88 height 12
copy div "[PERSON_NAME]"
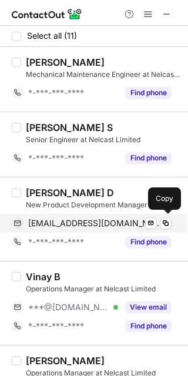
click at [88, 223] on span "[EMAIL_ADDRESS][DOMAIN_NAME]" at bounding box center [95, 223] width 134 height 11
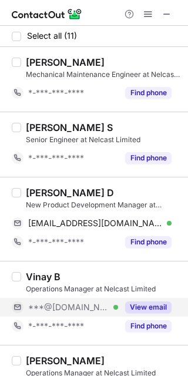
click at [160, 303] on button "View email" at bounding box center [148, 307] width 46 height 12
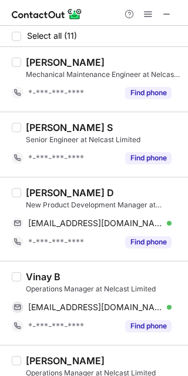
click at [36, 281] on div "Vinay B" at bounding box center [43, 277] width 35 height 12
copy div "Vinay"
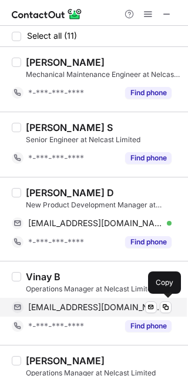
click at [82, 306] on span "[EMAIL_ADDRESS][DOMAIN_NAME]" at bounding box center [95, 307] width 134 height 11
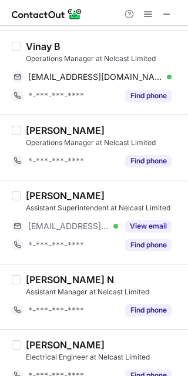
scroll to position [207, 0]
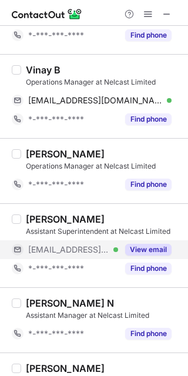
click at [157, 252] on button "View email" at bounding box center [148, 250] width 46 height 12
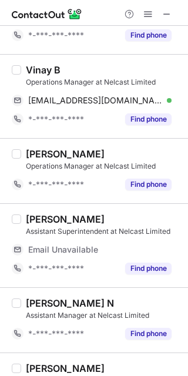
click at [36, 220] on div "[PERSON_NAME]" at bounding box center [65, 219] width 79 height 12
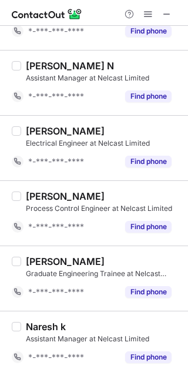
scroll to position [426, 0]
